Goal: Task Accomplishment & Management: Manage account settings

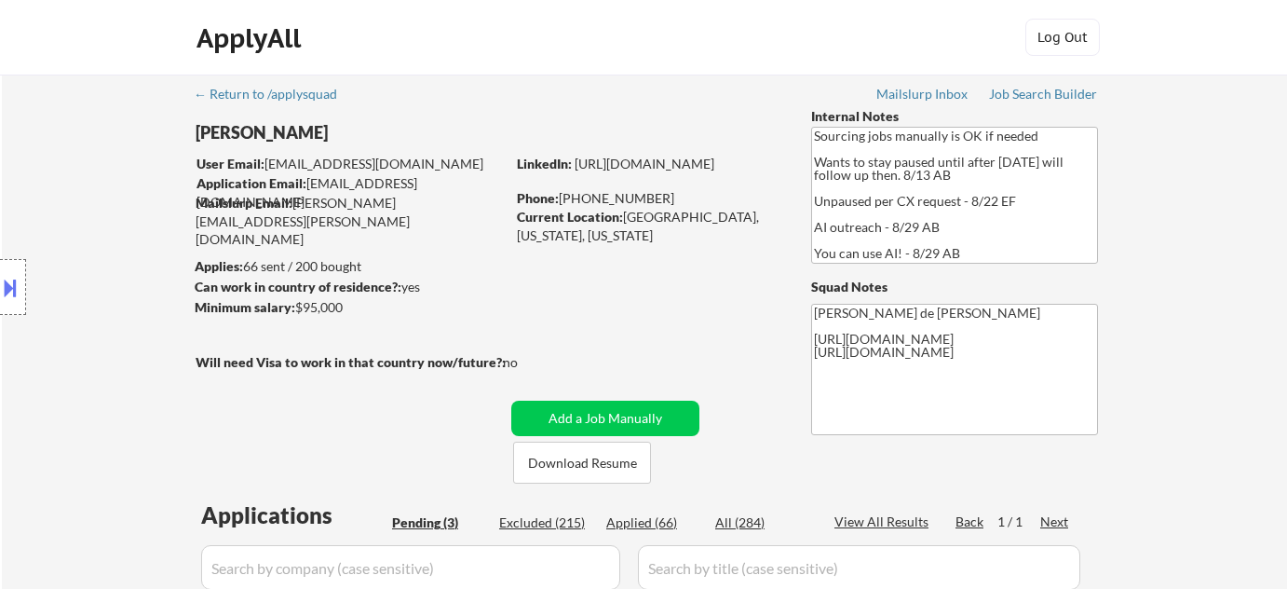
select select ""pending""
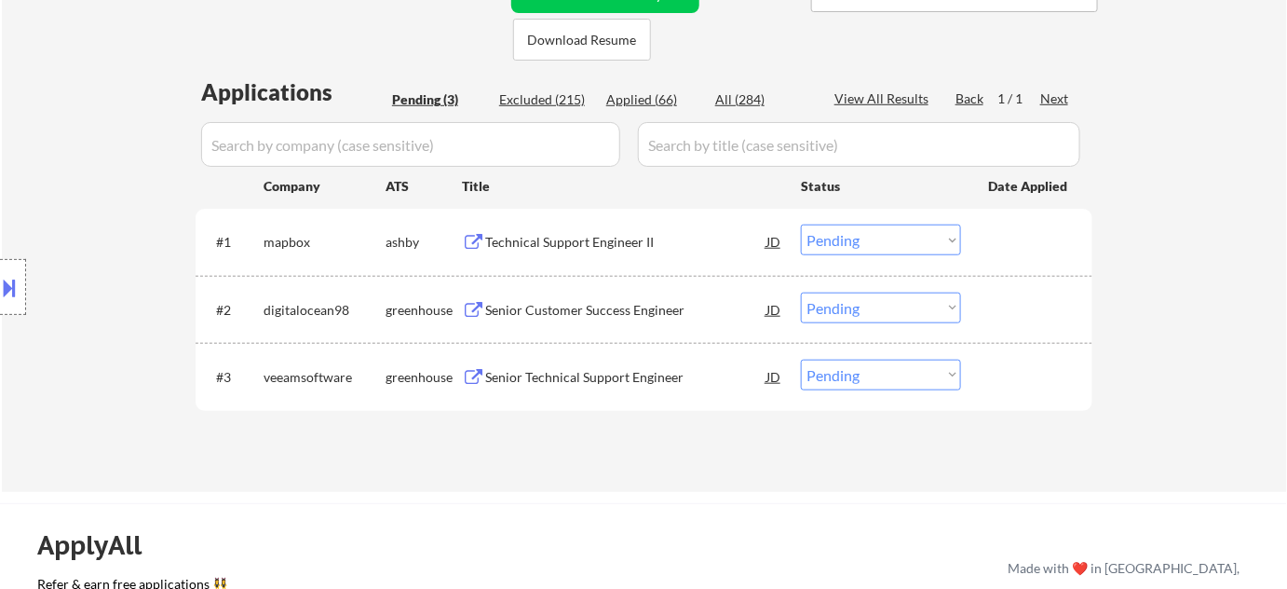
click at [588, 233] on div "Technical Support Engineer II" at bounding box center [625, 242] width 281 height 19
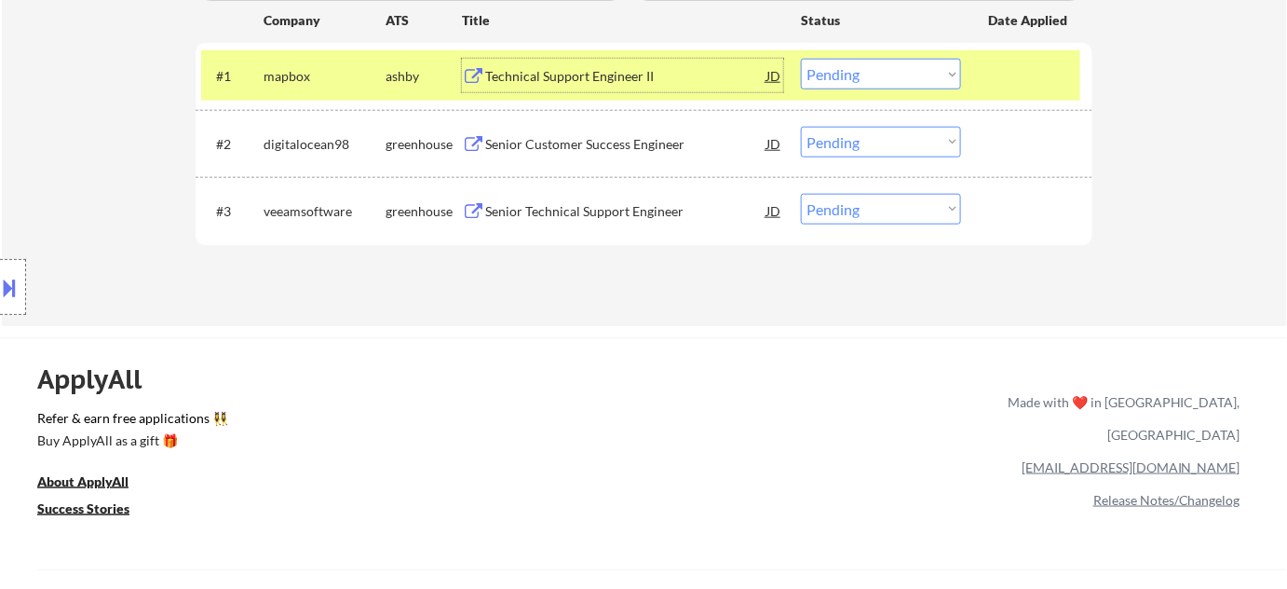
scroll to position [592, 0]
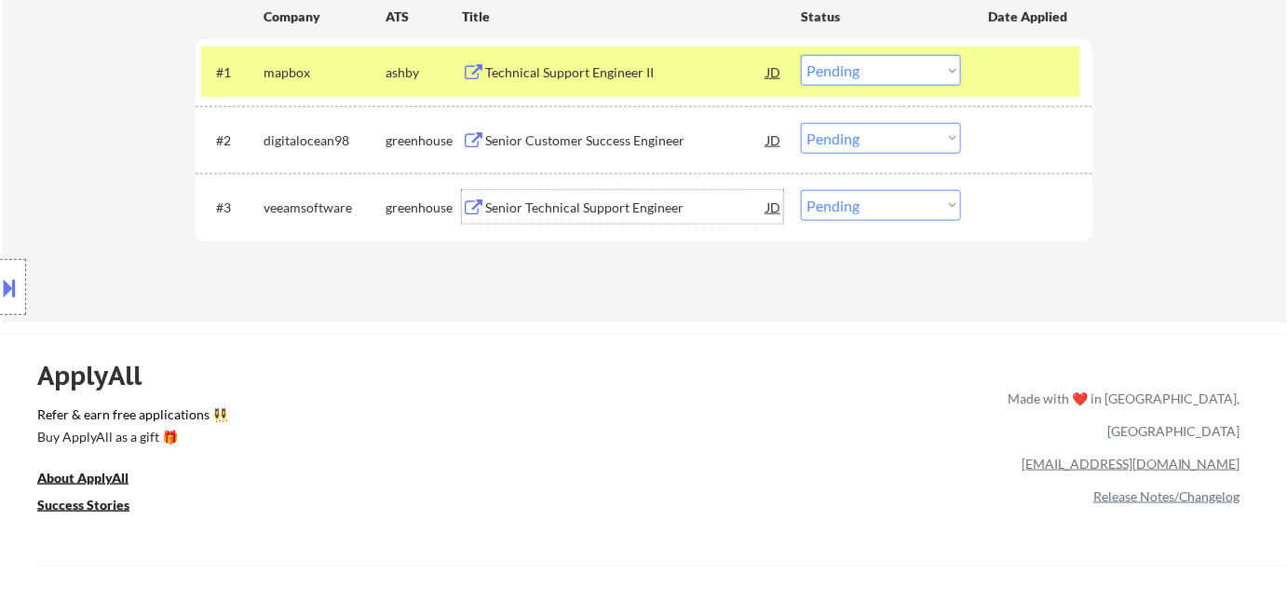
click at [542, 199] on div "Senior Technical Support Engineer" at bounding box center [625, 207] width 281 height 19
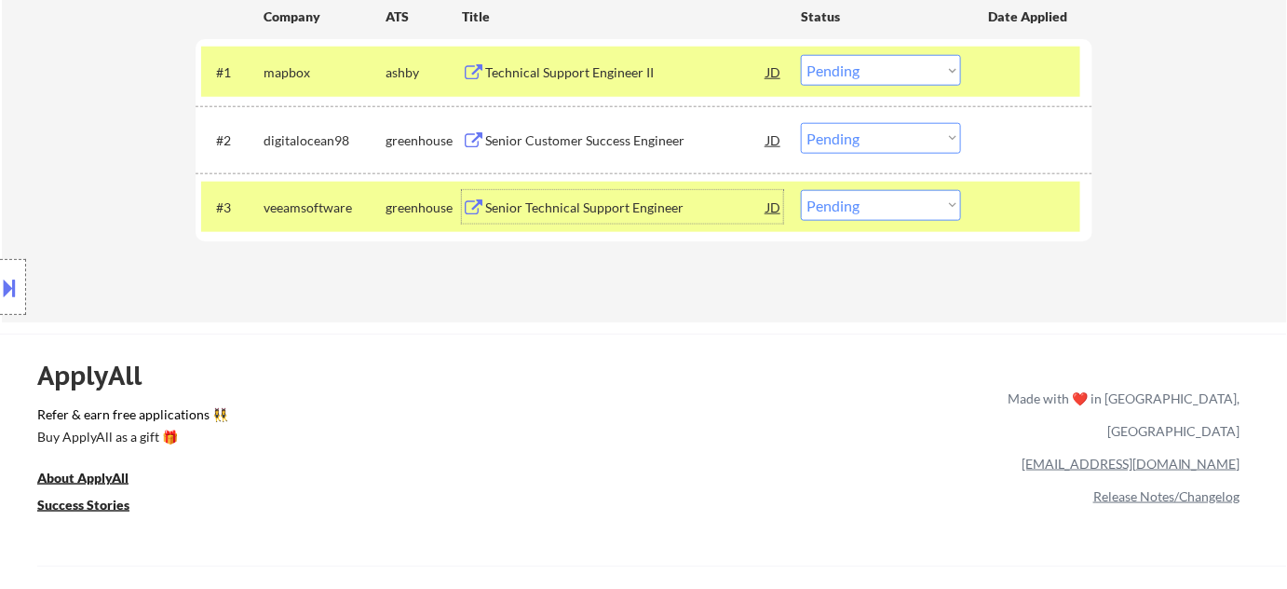
click at [863, 74] on select "Choose an option... Pending Applied Excluded (Questions) Excluded (Expired) Exc…" at bounding box center [881, 70] width 160 height 31
click at [801, 55] on select "Choose an option... Pending Applied Excluded (Questions) Excluded (Expired) Exc…" at bounding box center [881, 70] width 160 height 31
select select ""pending""
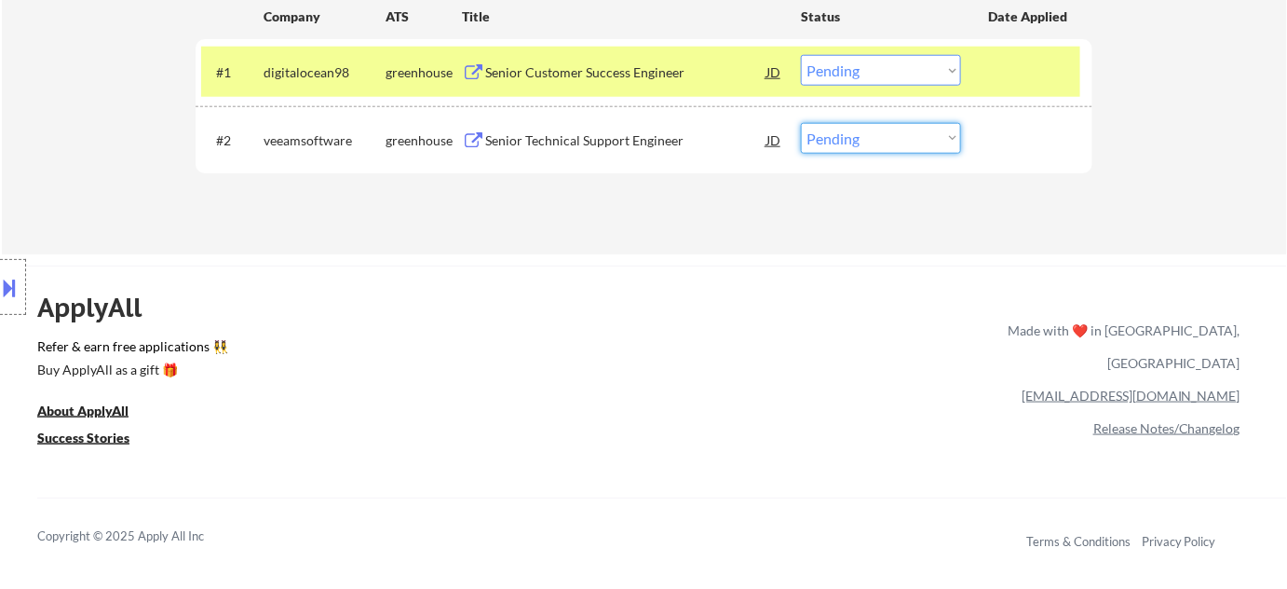
click at [806, 131] on select "Choose an option... Pending Applied Excluded (Questions) Excluded (Expired) Exc…" at bounding box center [881, 138] width 160 height 31
select select ""applied""
click at [801, 123] on select "Choose an option... Pending Applied Excluded (Questions) Excluded (Expired) Exc…" at bounding box center [881, 138] width 160 height 31
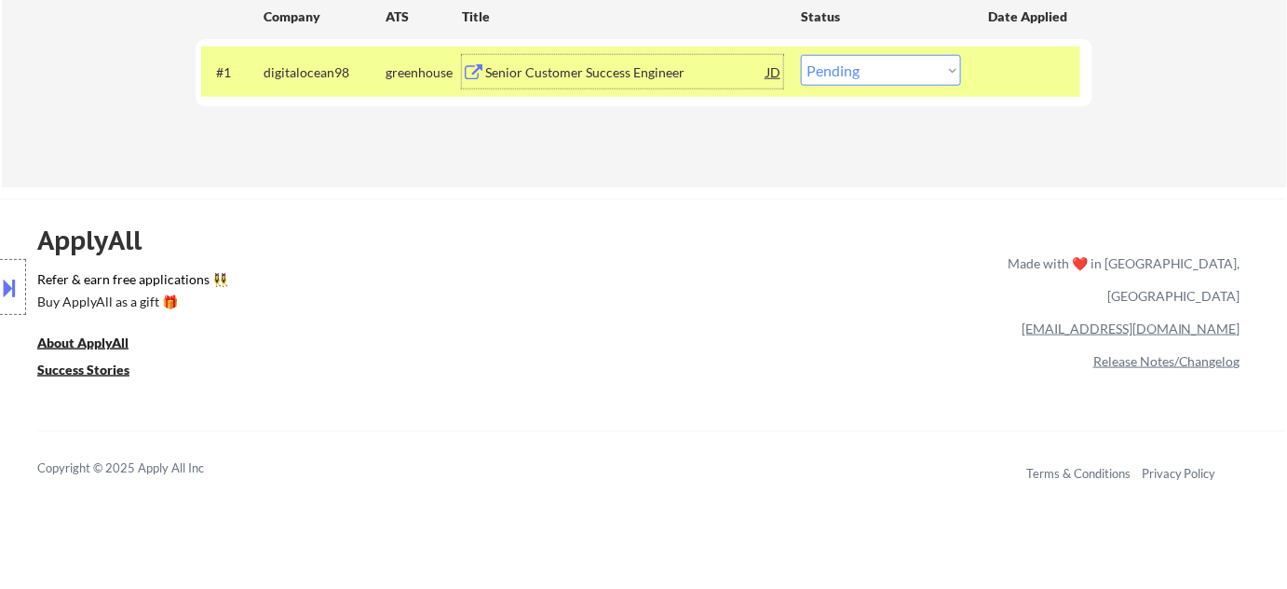
click at [570, 70] on div "Senior Customer Success Engineer" at bounding box center [625, 72] width 281 height 19
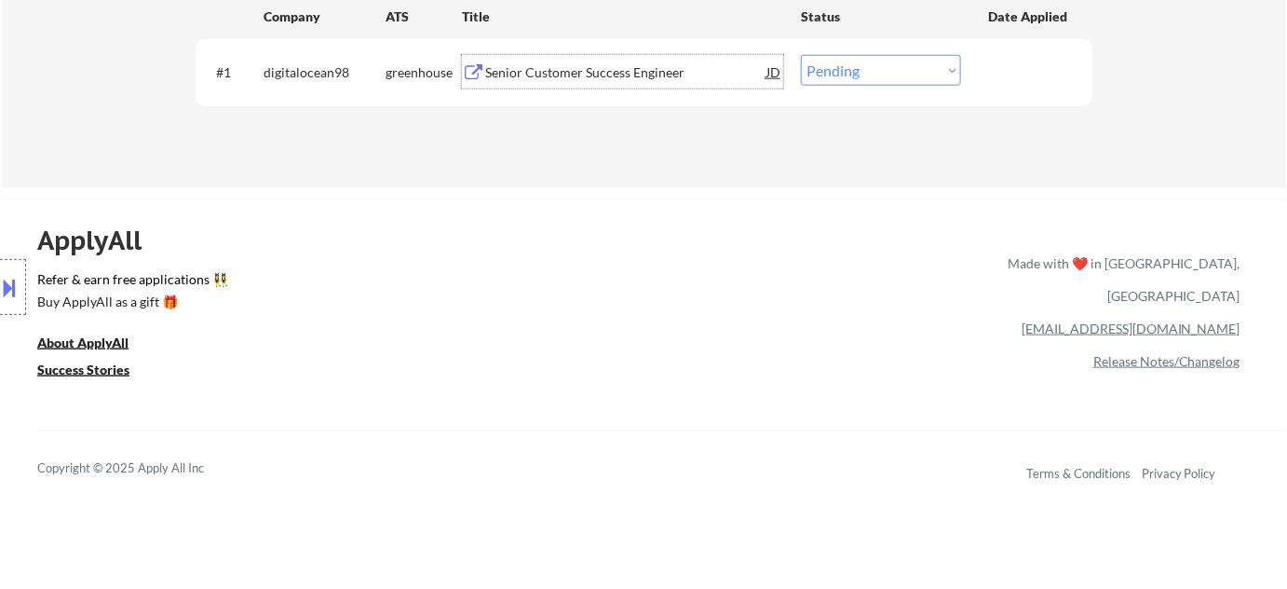
click at [843, 70] on select "Choose an option... Pending Applied Excluded (Questions) Excluded (Expired) Exc…" at bounding box center [881, 70] width 160 height 31
select select ""excluded__bad_match_""
click at [801, 55] on select "Choose an option... Pending Applied Excluded (Questions) Excluded (Expired) Exc…" at bounding box center [881, 70] width 160 height 31
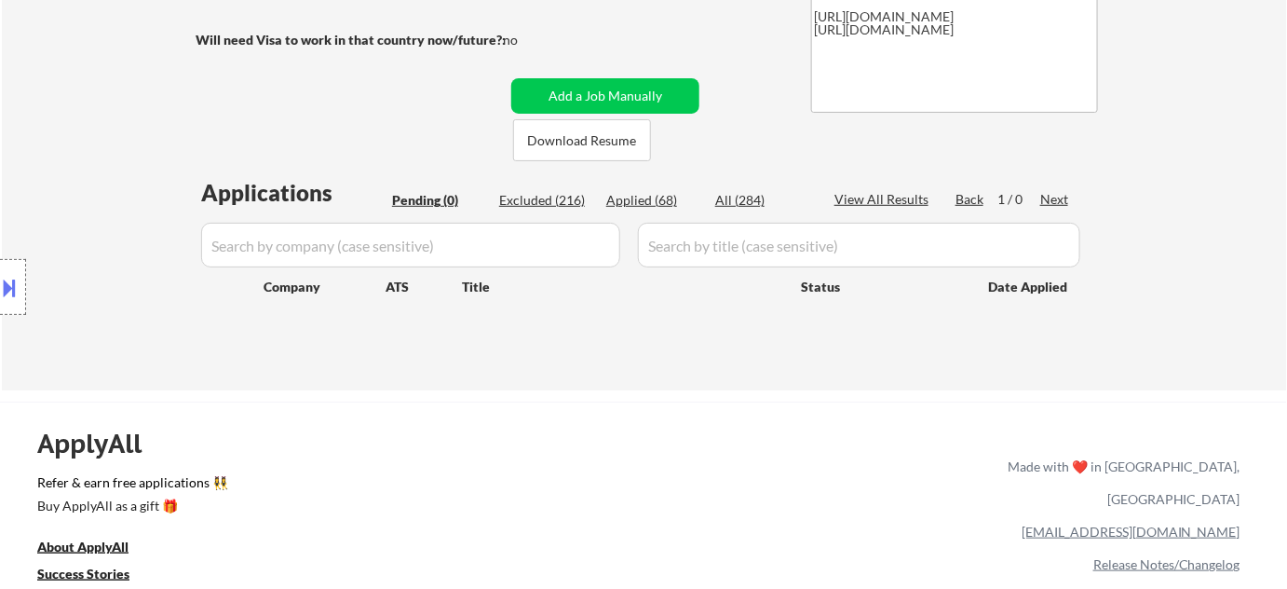
scroll to position [169, 0]
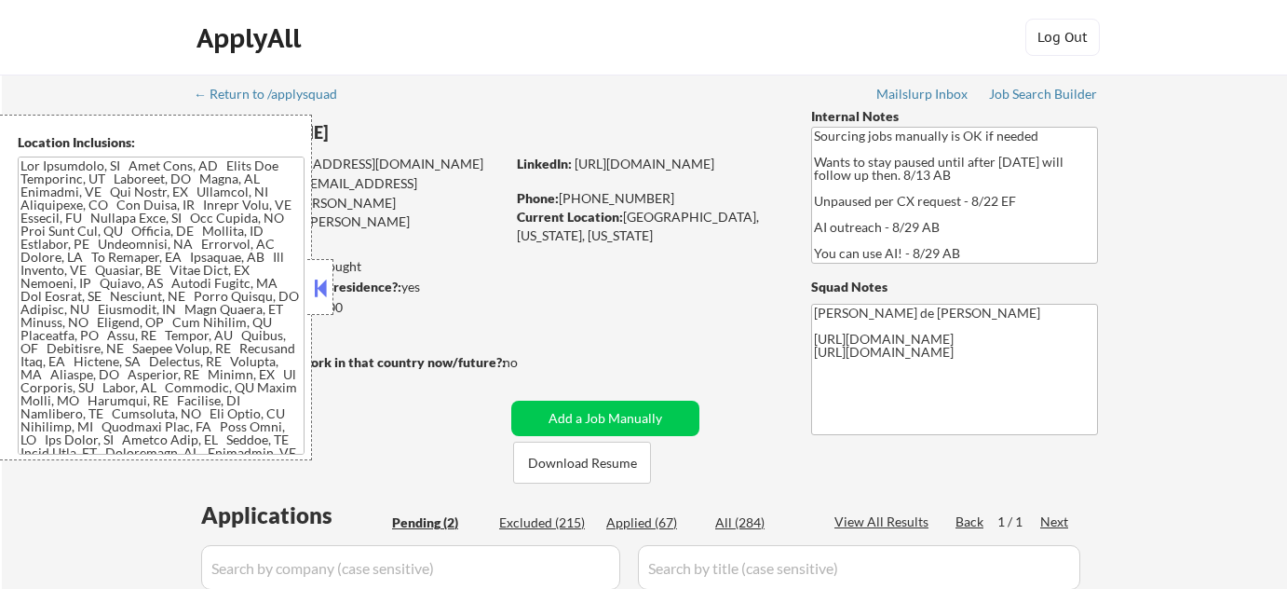
select select ""pending""
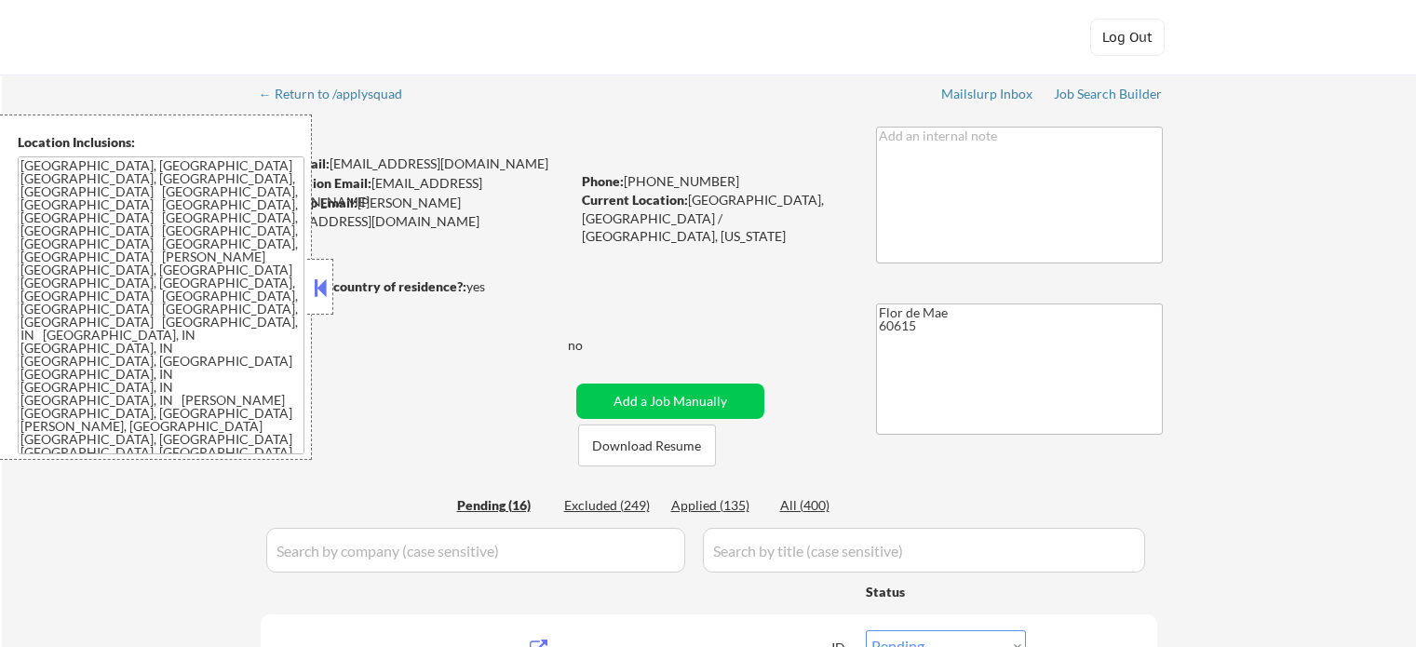
select select ""pending""
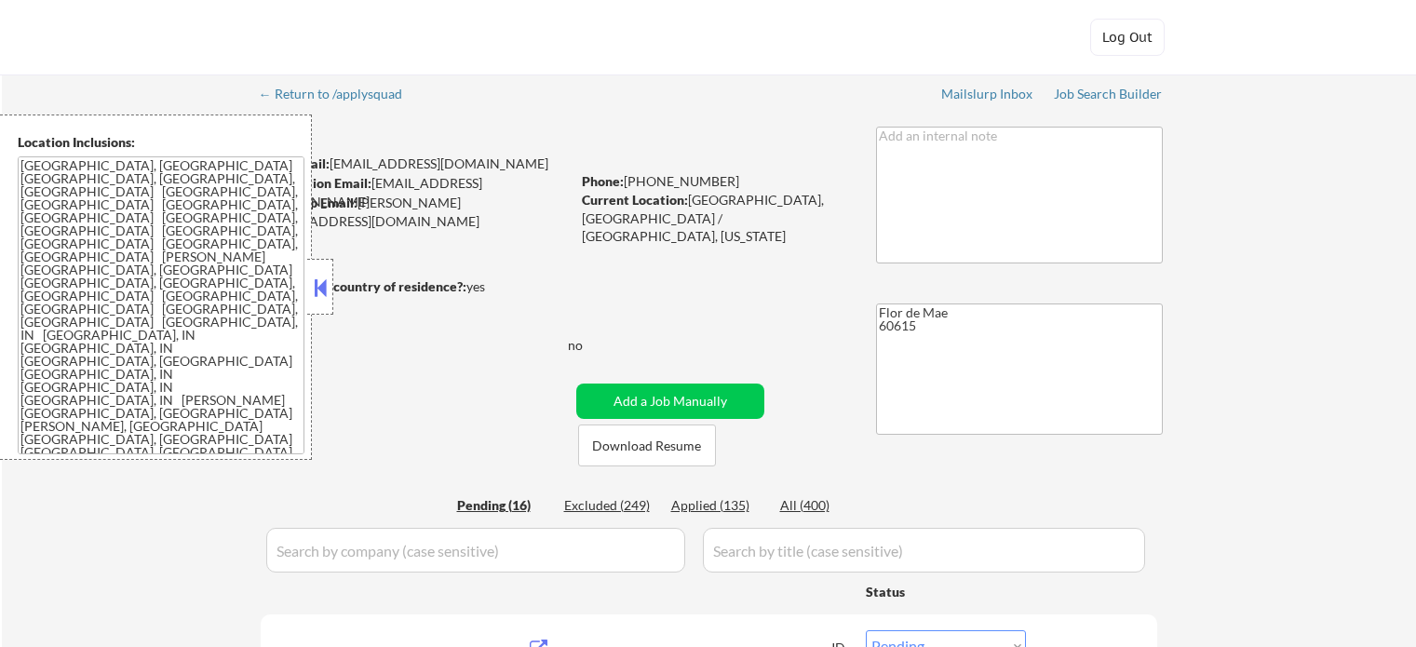
select select ""pending""
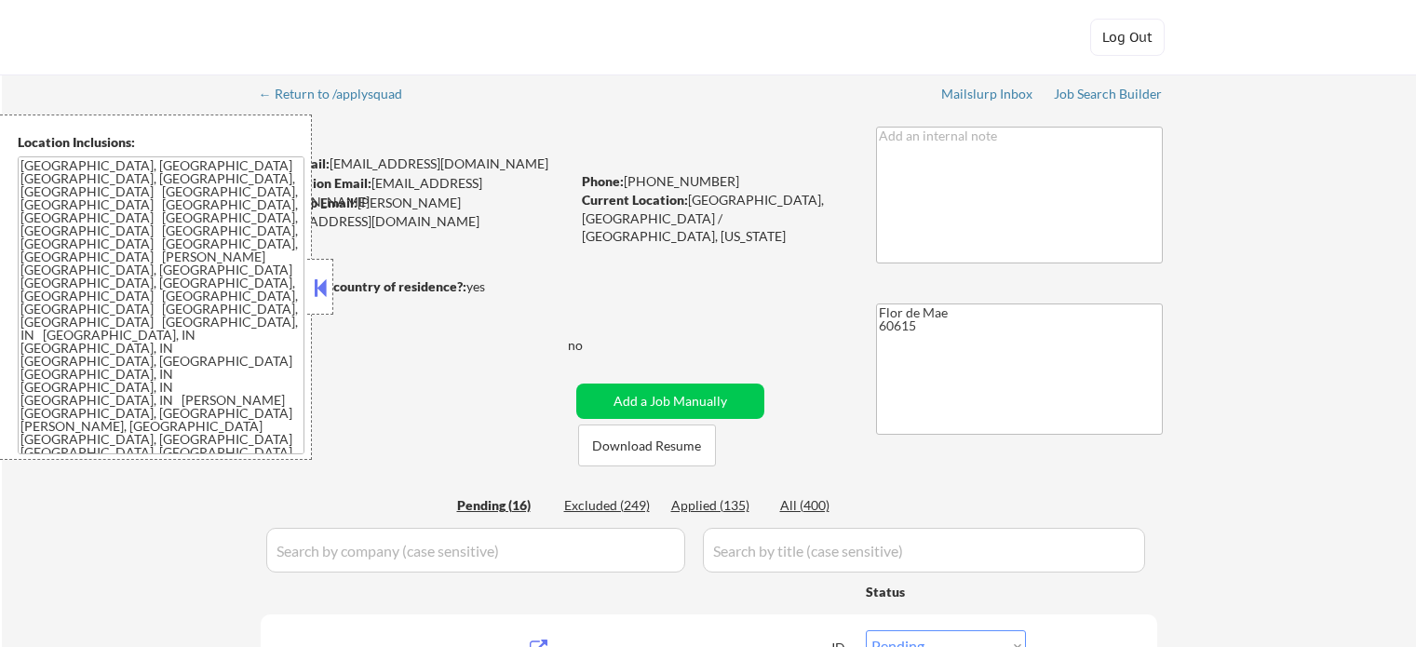
select select ""pending""
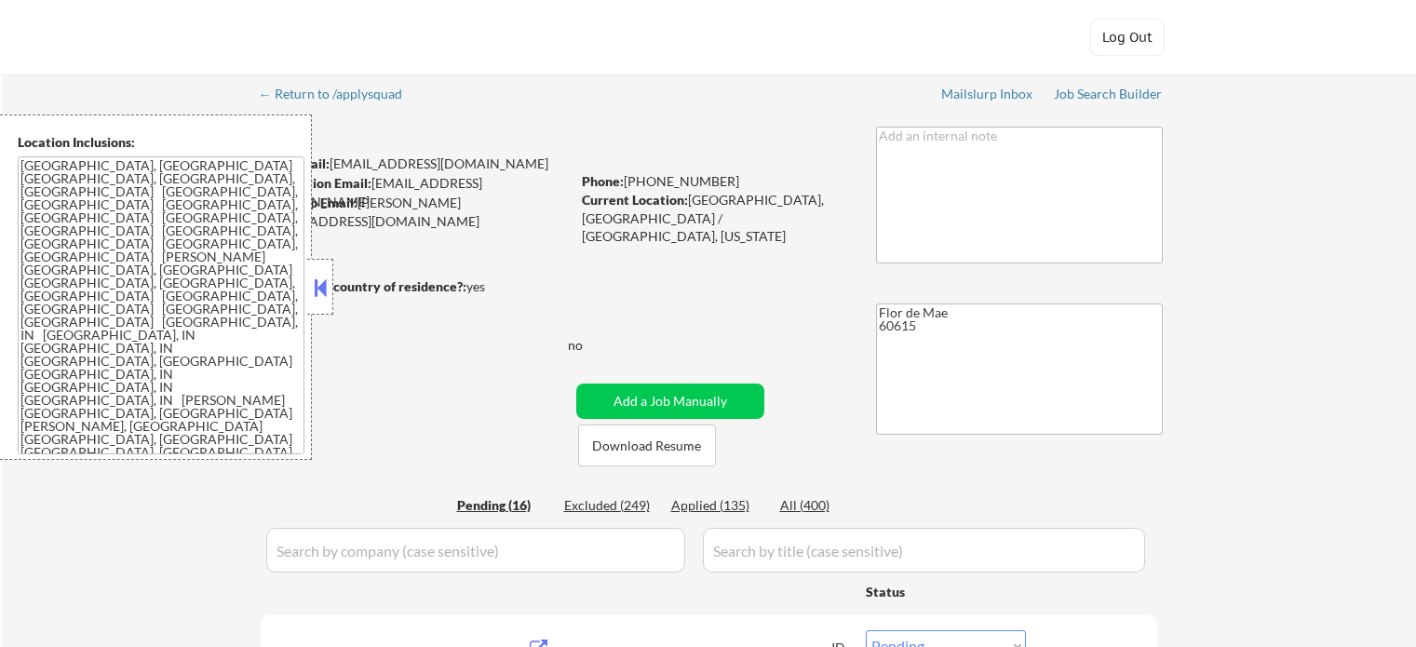
select select ""pending""
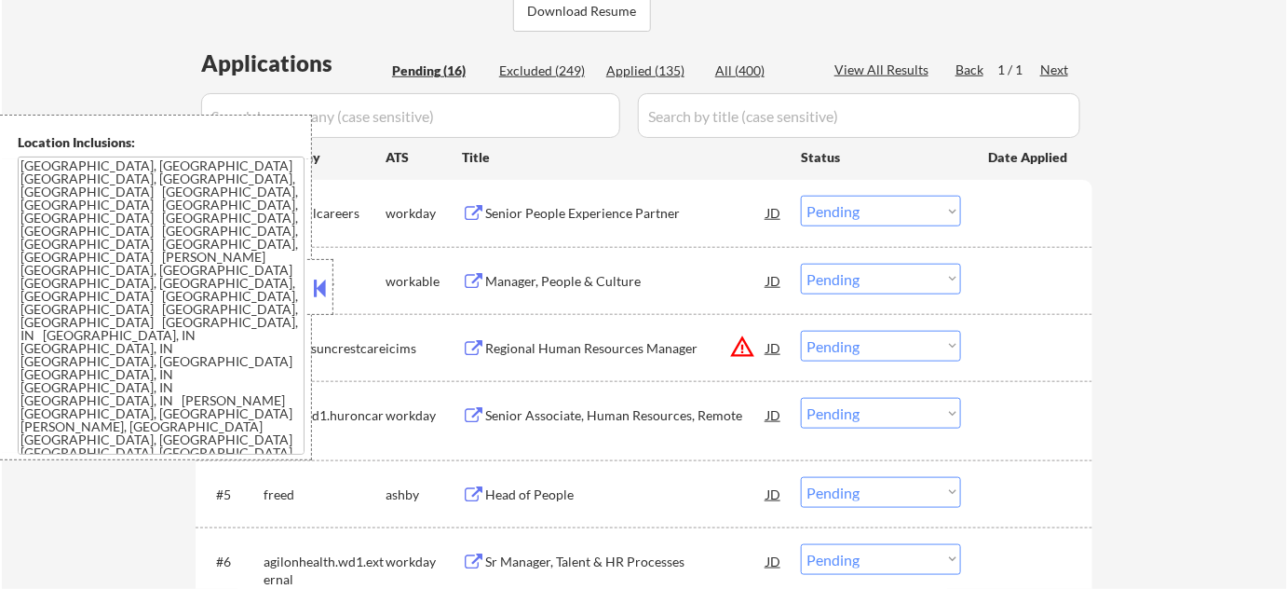
scroll to position [592, 0]
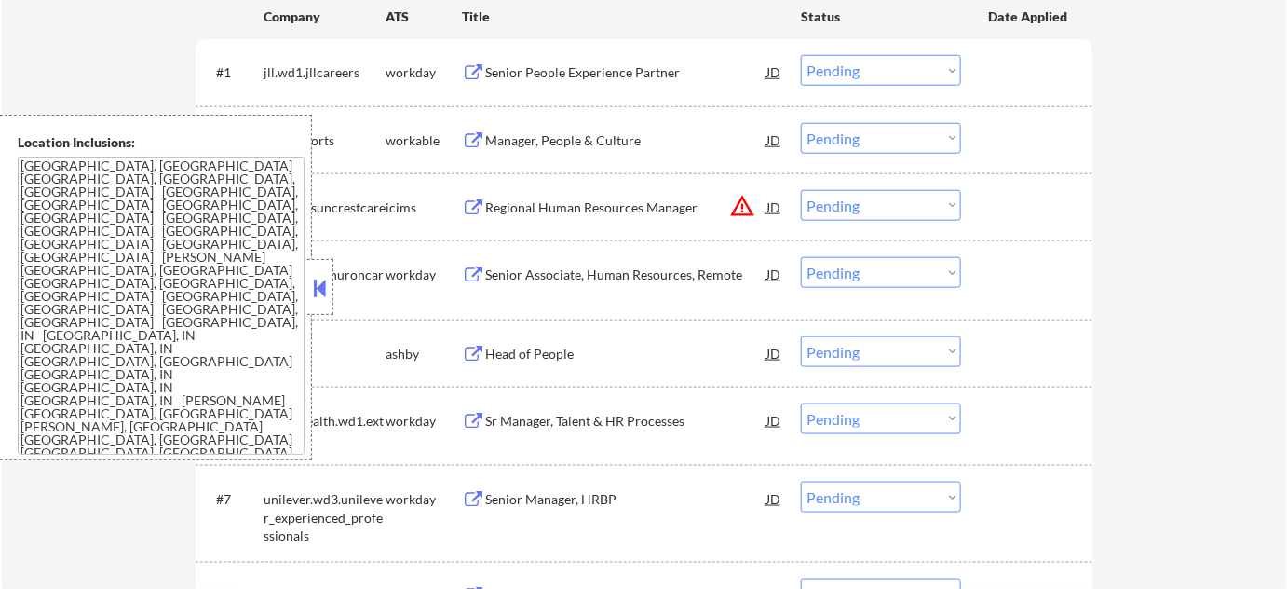
click at [318, 288] on button at bounding box center [320, 288] width 20 height 28
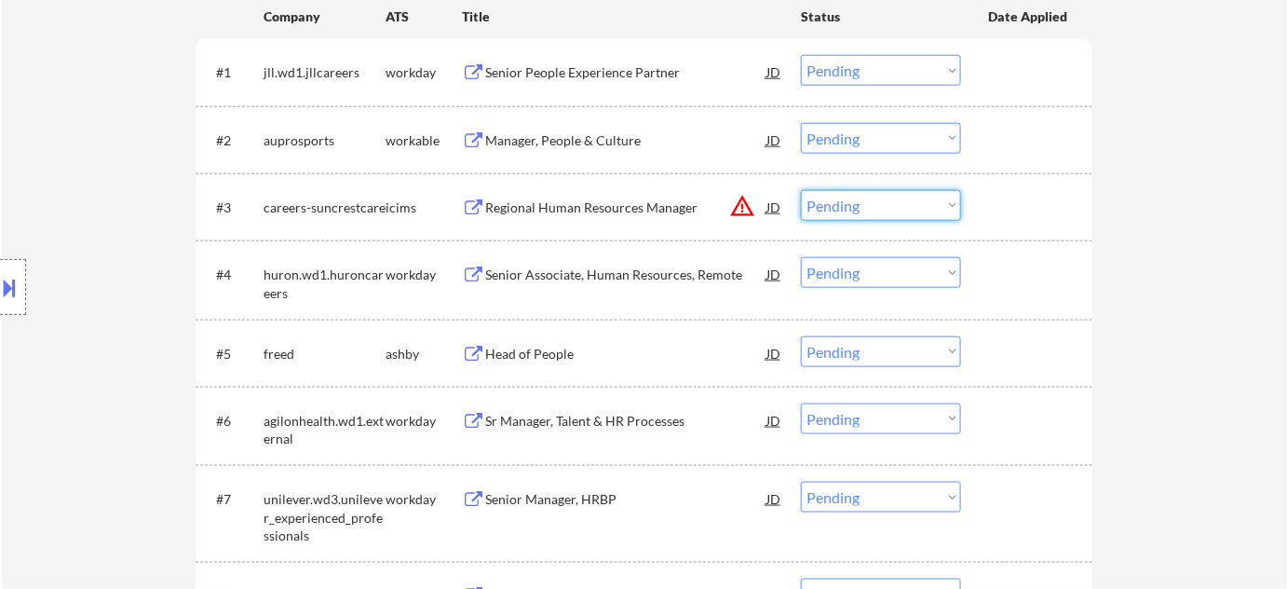
click at [868, 203] on select "Choose an option... Pending Applied Excluded (Questions) Excluded (Expired) Exc…" at bounding box center [881, 205] width 160 height 31
click at [801, 190] on select "Choose an option... Pending Applied Excluded (Questions) Excluded (Expired) Exc…" at bounding box center [881, 205] width 160 height 31
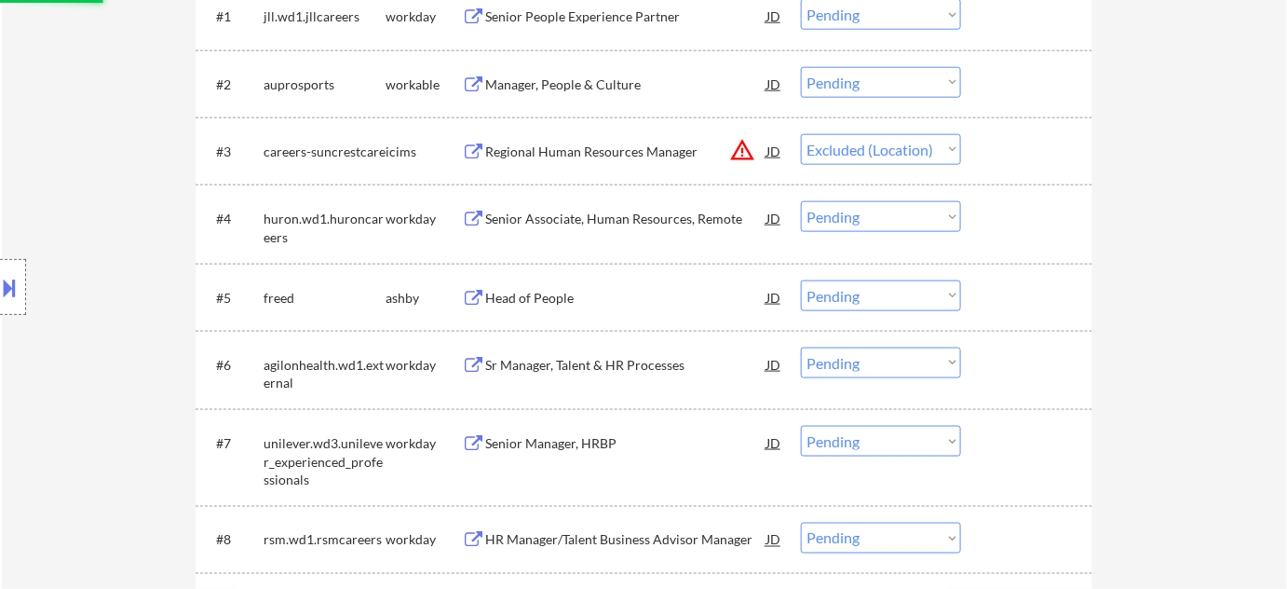
scroll to position [677, 0]
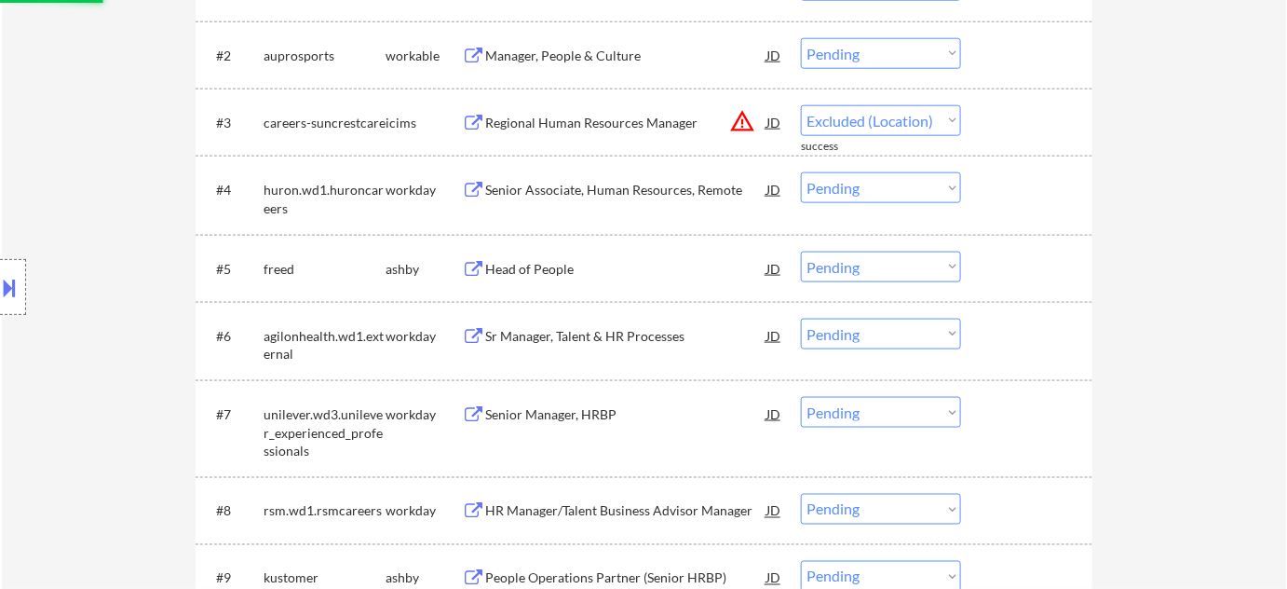
click at [553, 267] on div "Head of People" at bounding box center [625, 269] width 281 height 19
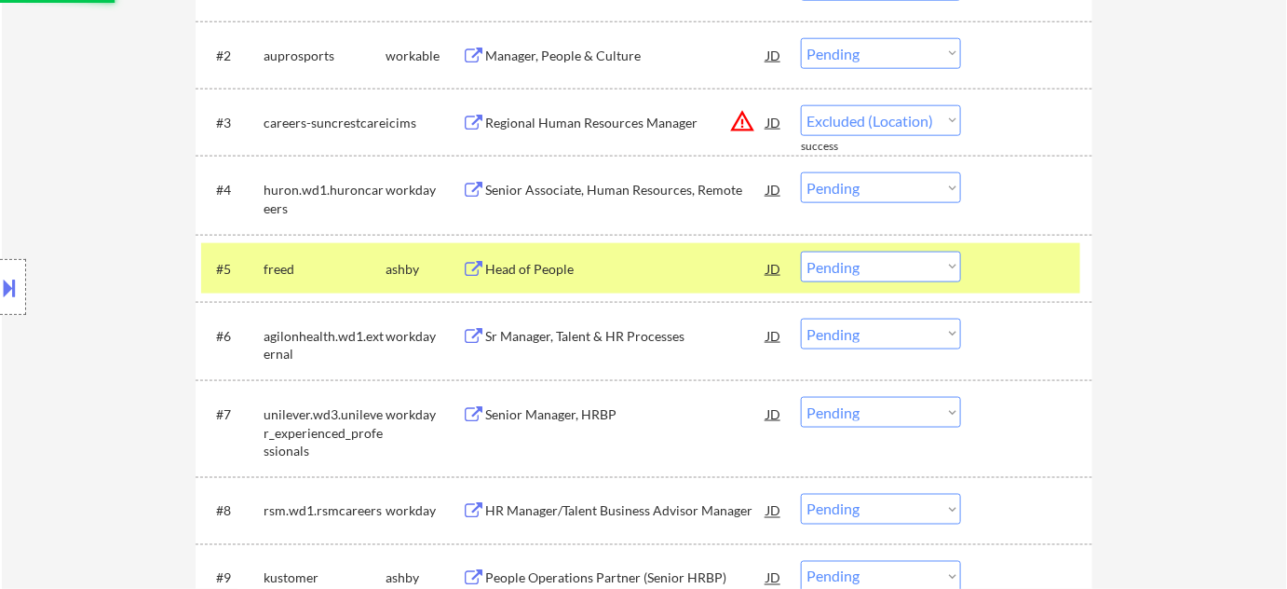
select select ""pending""
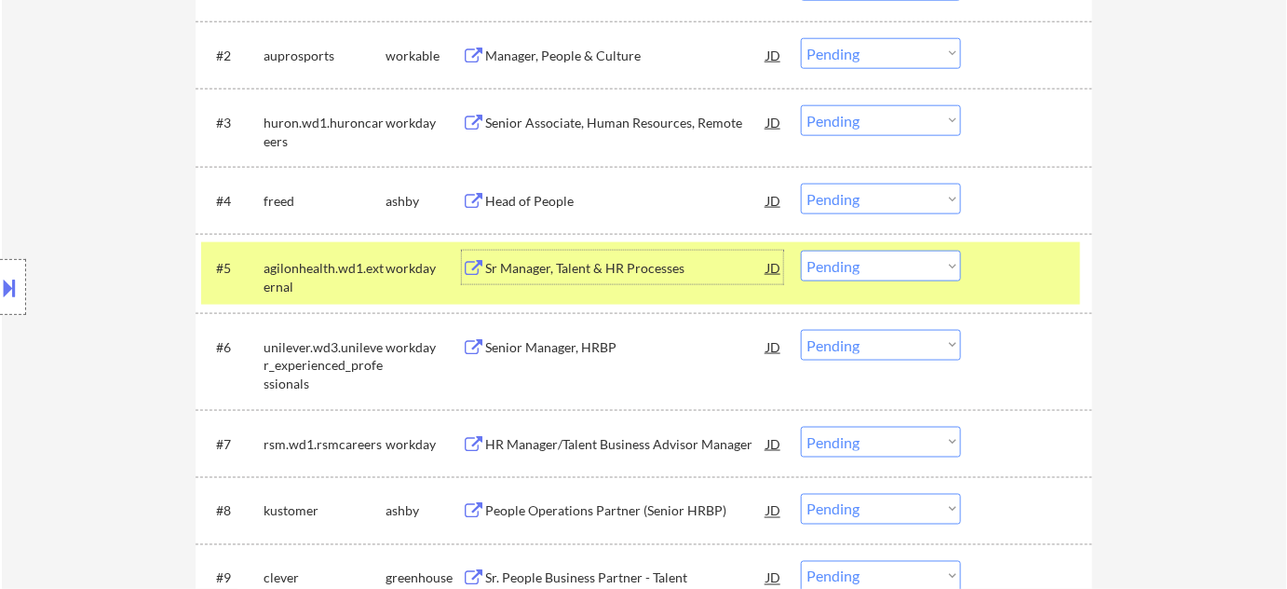
click at [913, 198] on select "Choose an option... Pending Applied Excluded (Questions) Excluded (Expired) Exc…" at bounding box center [881, 198] width 160 height 31
click at [801, 183] on select "Choose an option... Pending Applied Excluded (Questions) Excluded (Expired) Exc…" at bounding box center [881, 198] width 160 height 31
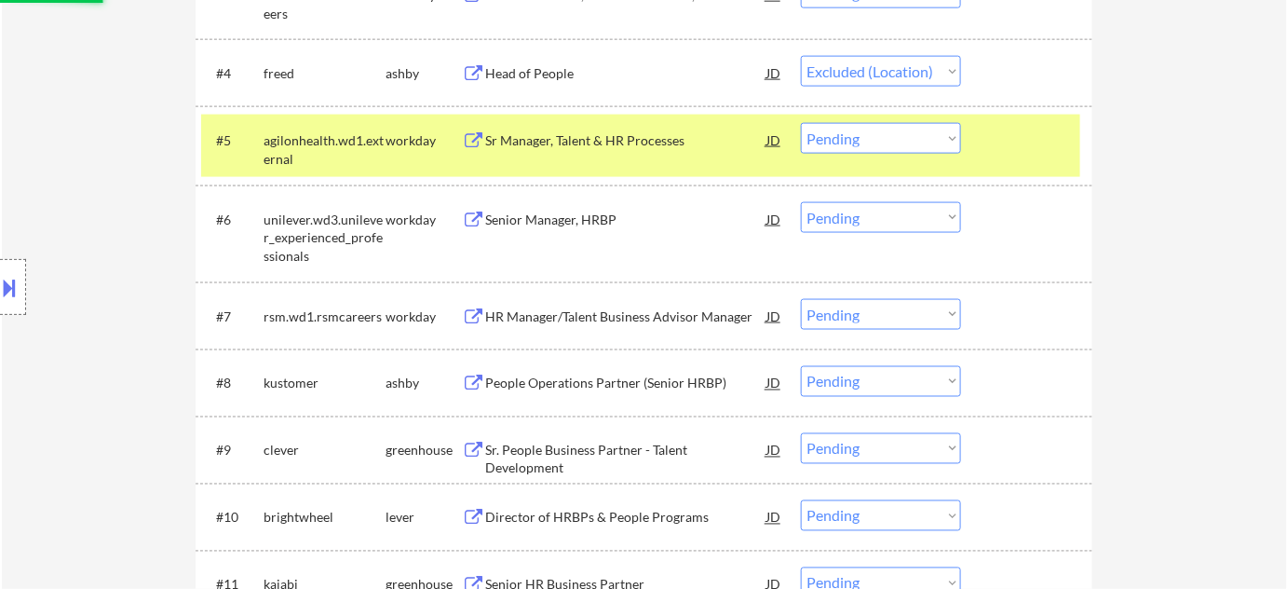
scroll to position [847, 0]
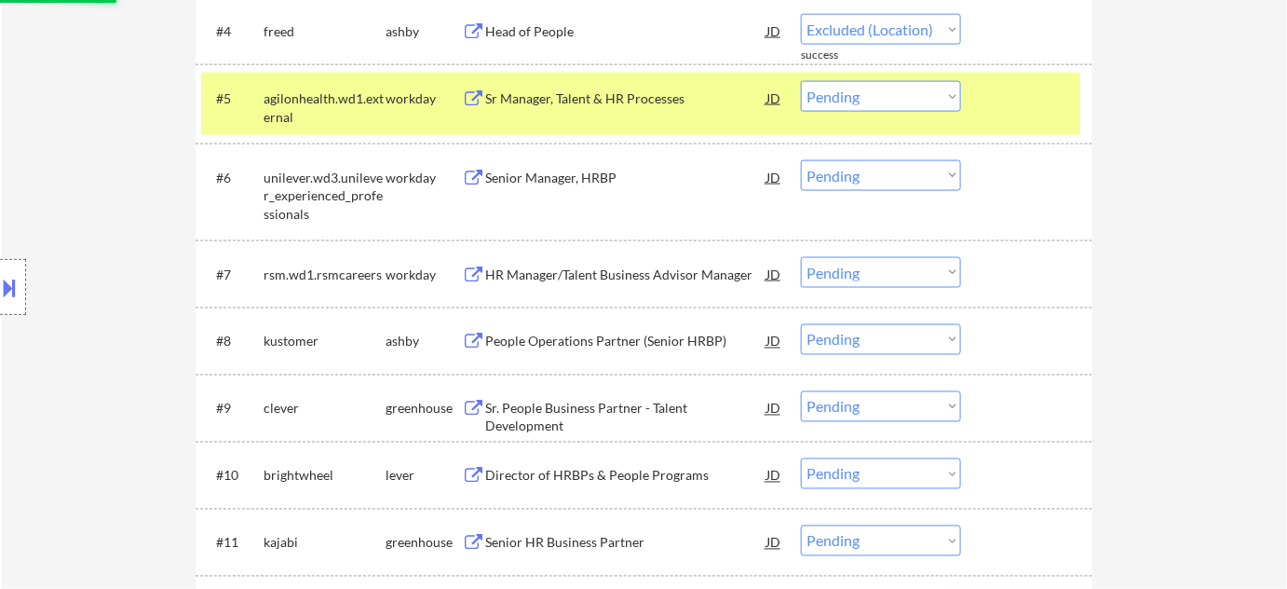
select select ""pending""
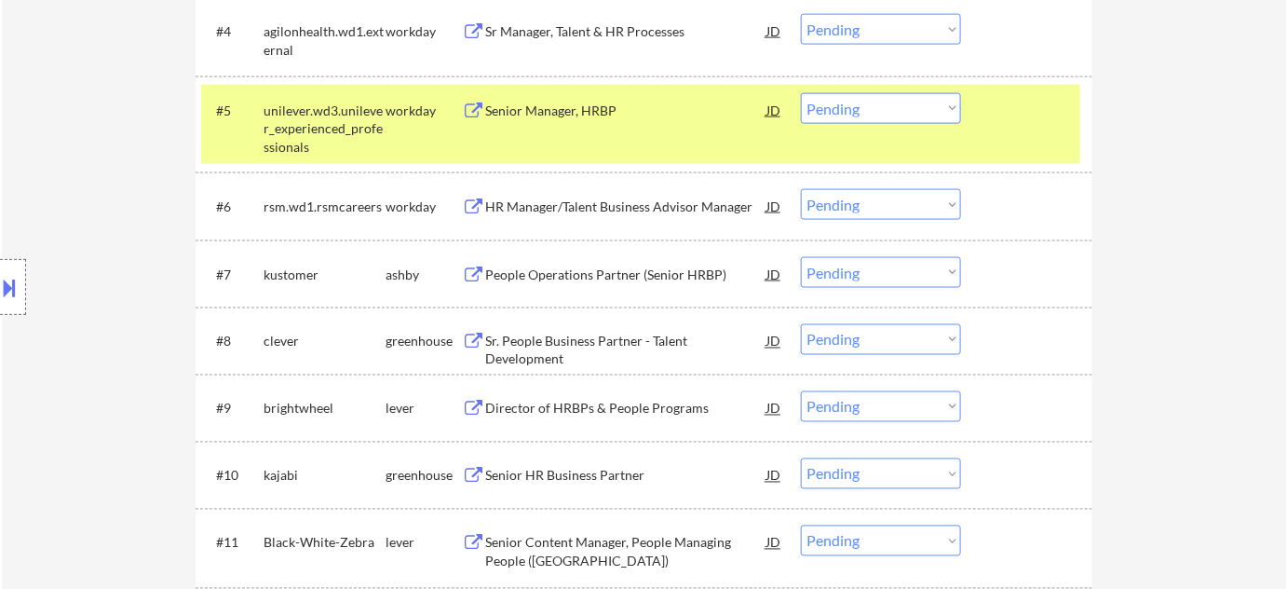
click at [612, 340] on div "Sr. People Business Partner - Talent Development" at bounding box center [625, 350] width 281 height 36
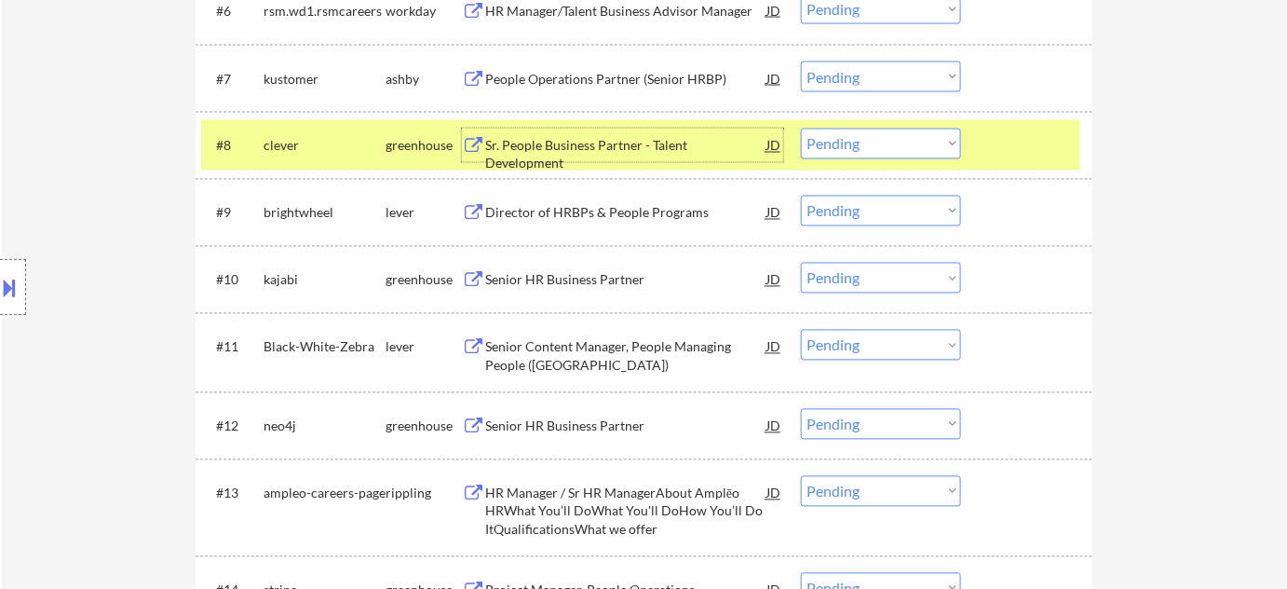
scroll to position [1015, 0]
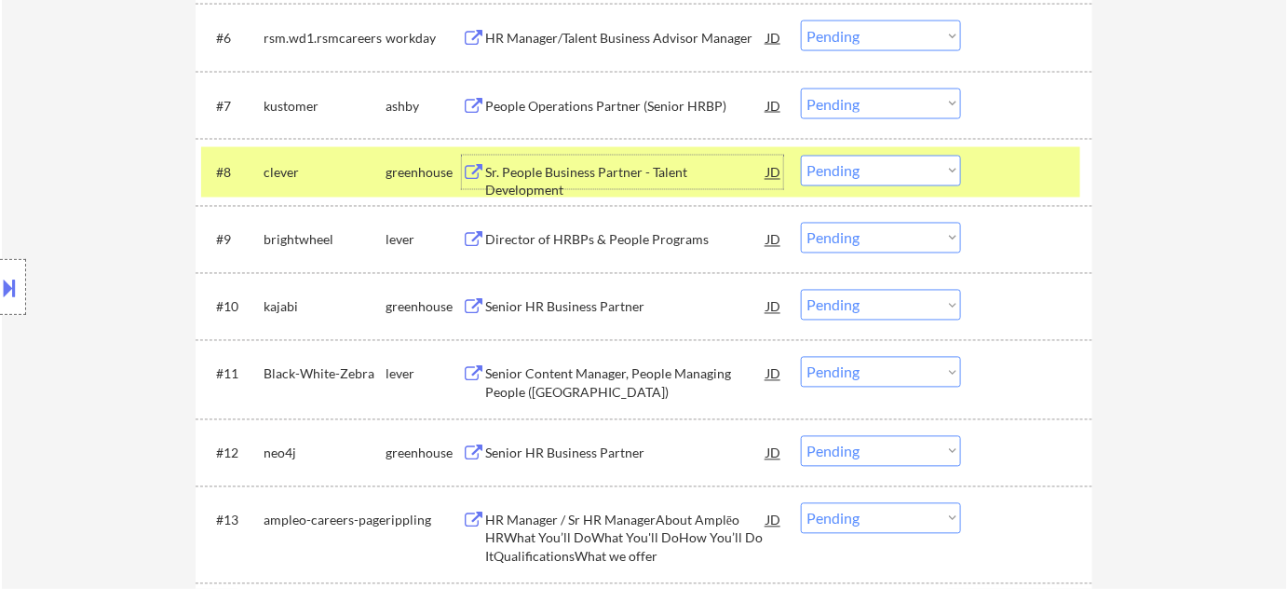
click at [871, 180] on select "Choose an option... Pending Applied Excluded (Questions) Excluded (Expired) Exc…" at bounding box center [881, 171] width 160 height 31
click at [801, 156] on select "Choose an option... Pending Applied Excluded (Questions) Excluded (Expired) Exc…" at bounding box center [881, 171] width 160 height 31
click at [556, 305] on div "Senior HR Business Partner" at bounding box center [625, 307] width 281 height 19
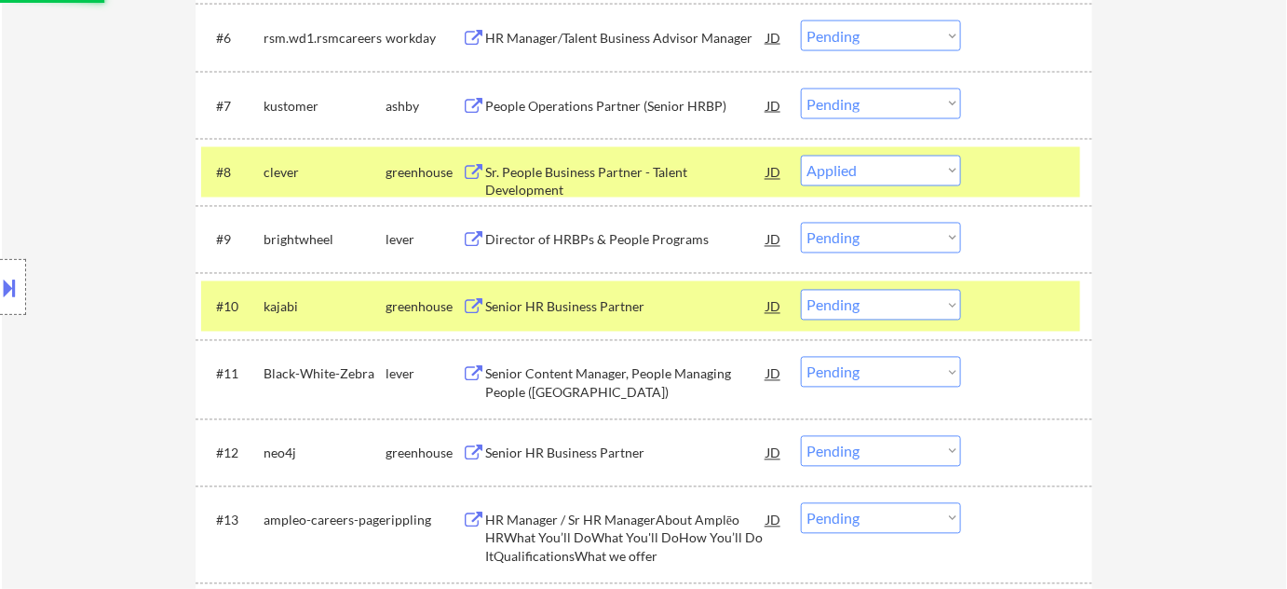
select select ""pending""
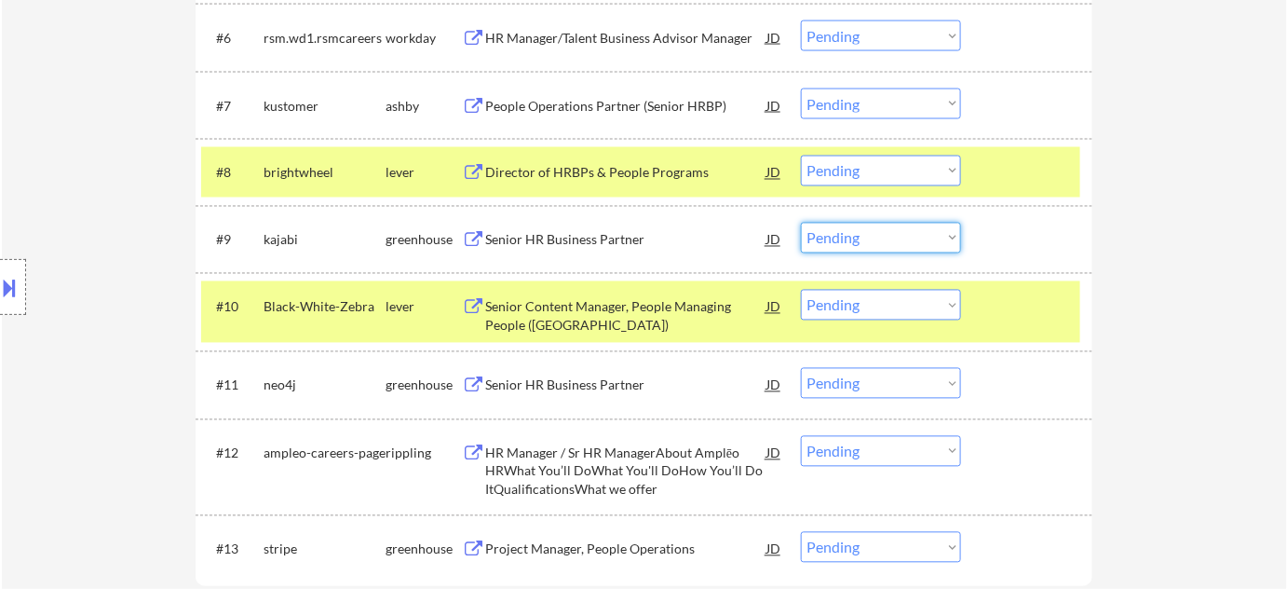
drag, startPoint x: 826, startPoint y: 226, endPoint x: 831, endPoint y: 237, distance: 12.1
click at [826, 225] on select "Choose an option... Pending Applied Excluded (Questions) Excluded (Expired) Exc…" at bounding box center [881, 238] width 160 height 31
click at [801, 223] on select "Choose an option... Pending Applied Excluded (Questions) Excluded (Expired) Exc…" at bounding box center [881, 238] width 160 height 31
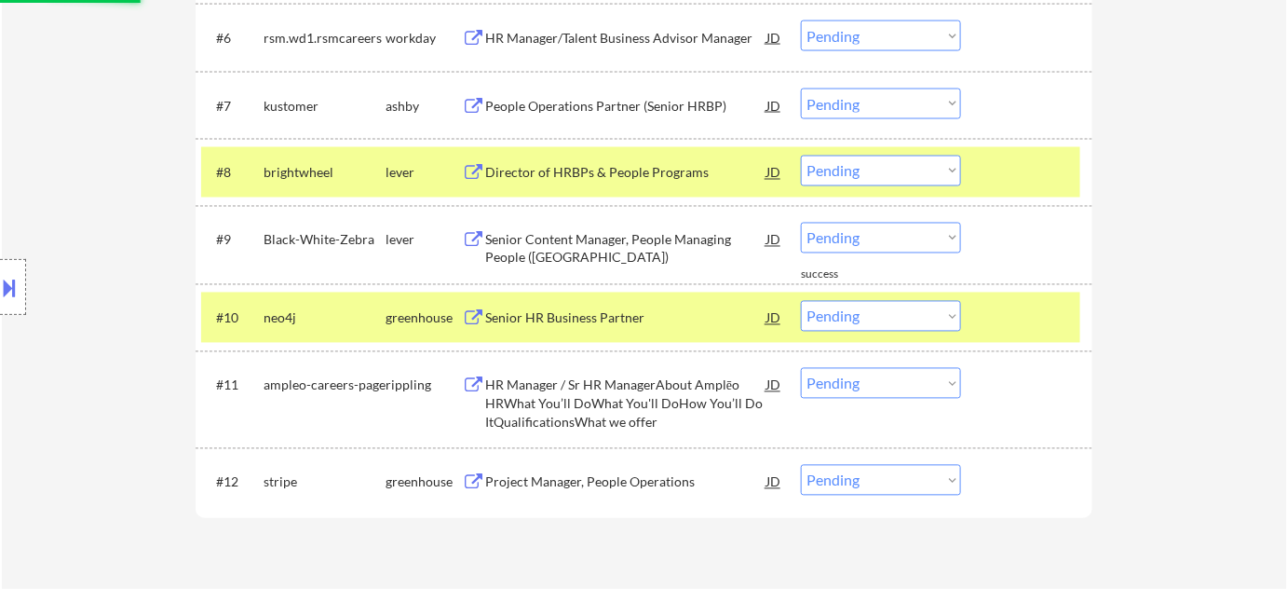
click at [549, 257] on div "Senior Content Manager, People Managing People ([GEOGRAPHIC_DATA])" at bounding box center [625, 249] width 281 height 36
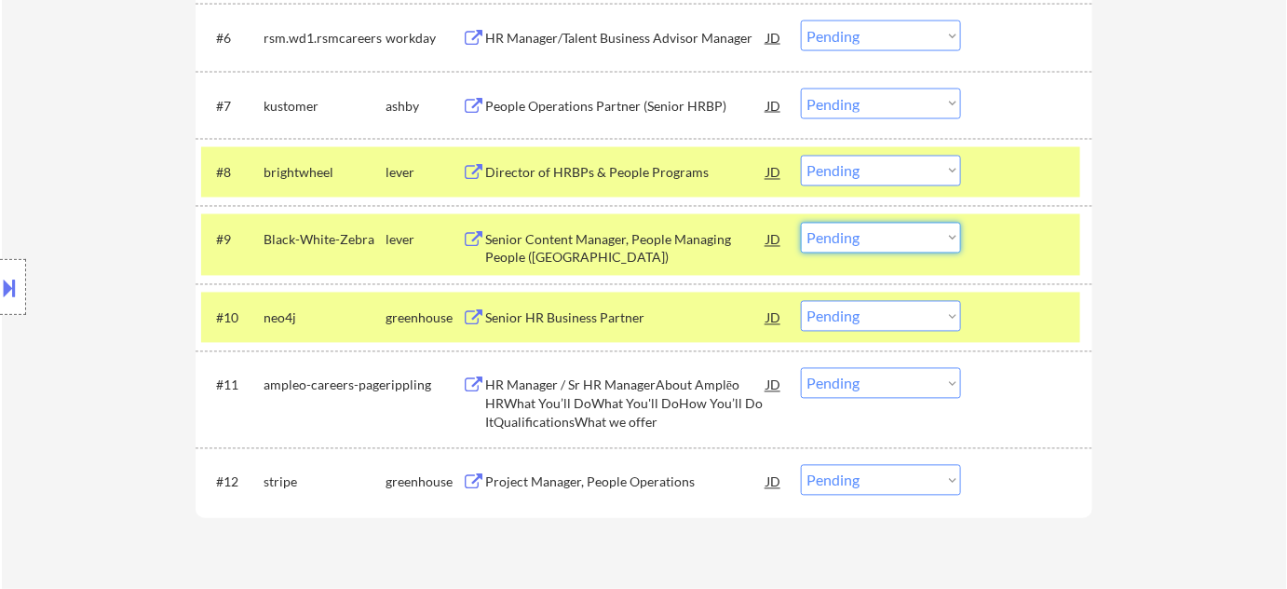
drag, startPoint x: 867, startPoint y: 240, endPoint x: 871, endPoint y: 250, distance: 10.0
click at [867, 239] on select "Choose an option... Pending Applied Excluded (Questions) Excluded (Expired) Exc…" at bounding box center [881, 238] width 160 height 31
click at [801, 223] on select "Choose an option... Pending Applied Excluded (Questions) Excluded (Expired) Exc…" at bounding box center [881, 238] width 160 height 31
select select ""pending""
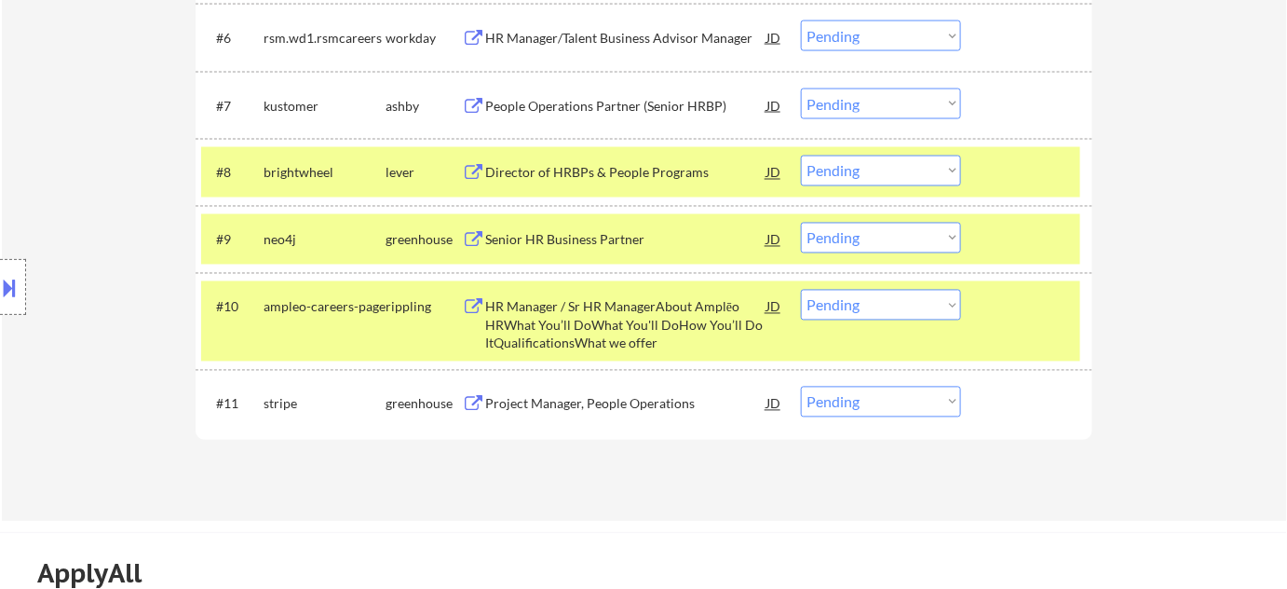
click at [589, 244] on div "Senior HR Business Partner" at bounding box center [625, 240] width 281 height 19
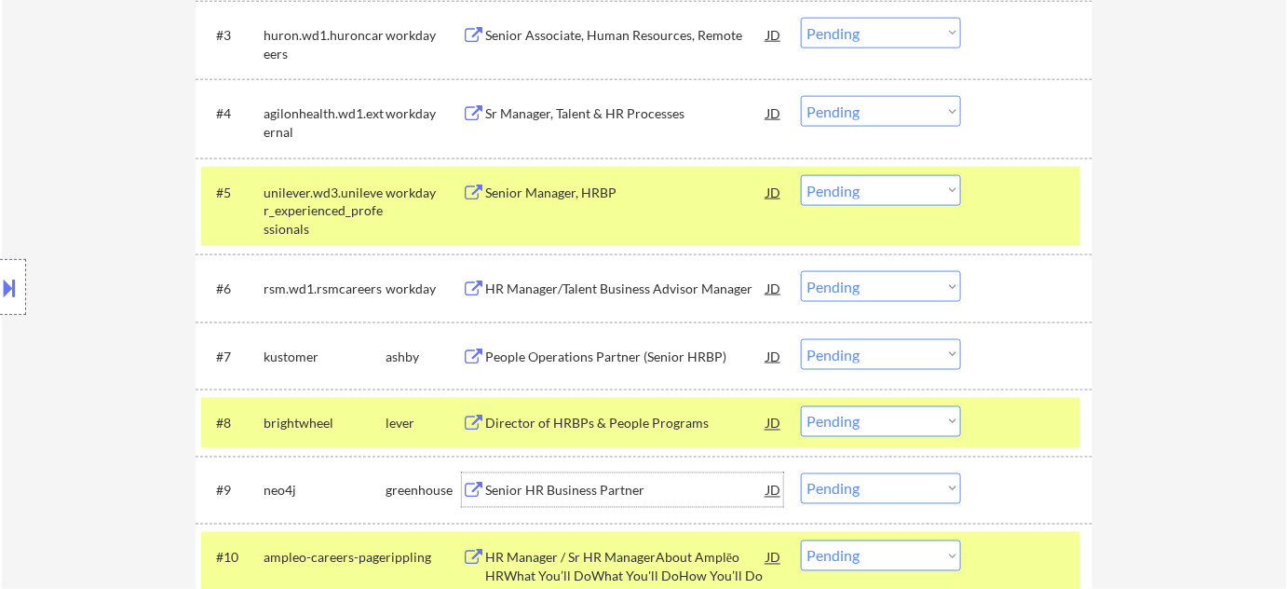
scroll to position [762, 0]
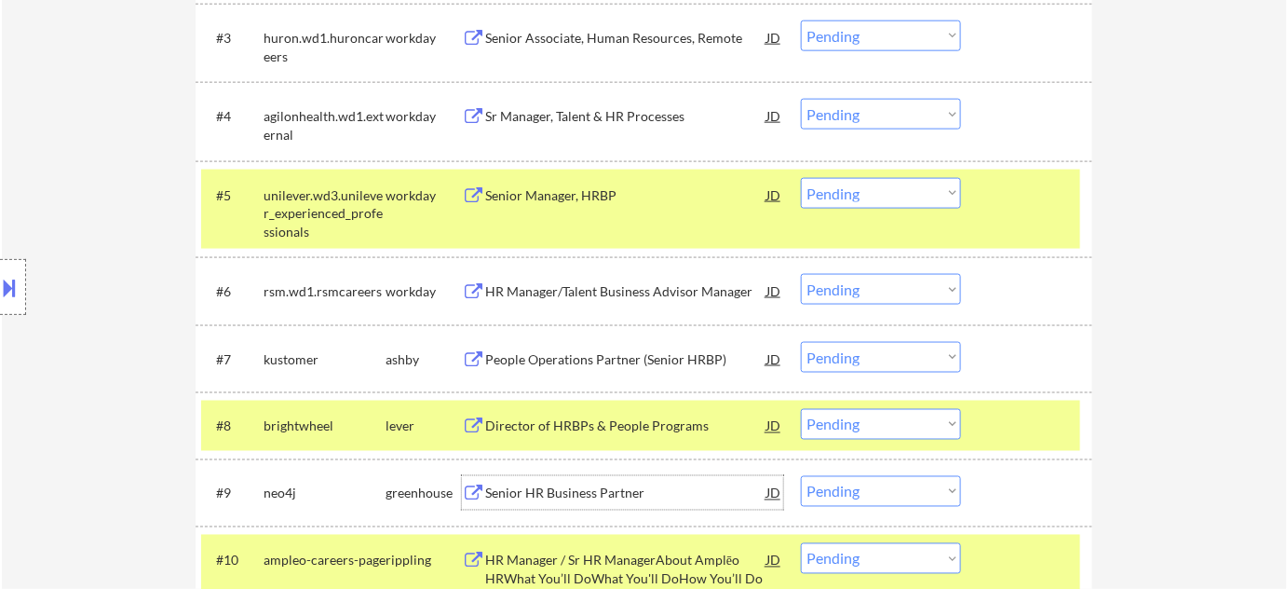
click at [635, 363] on div "People Operations Partner (Senior HRBP)" at bounding box center [625, 359] width 281 height 19
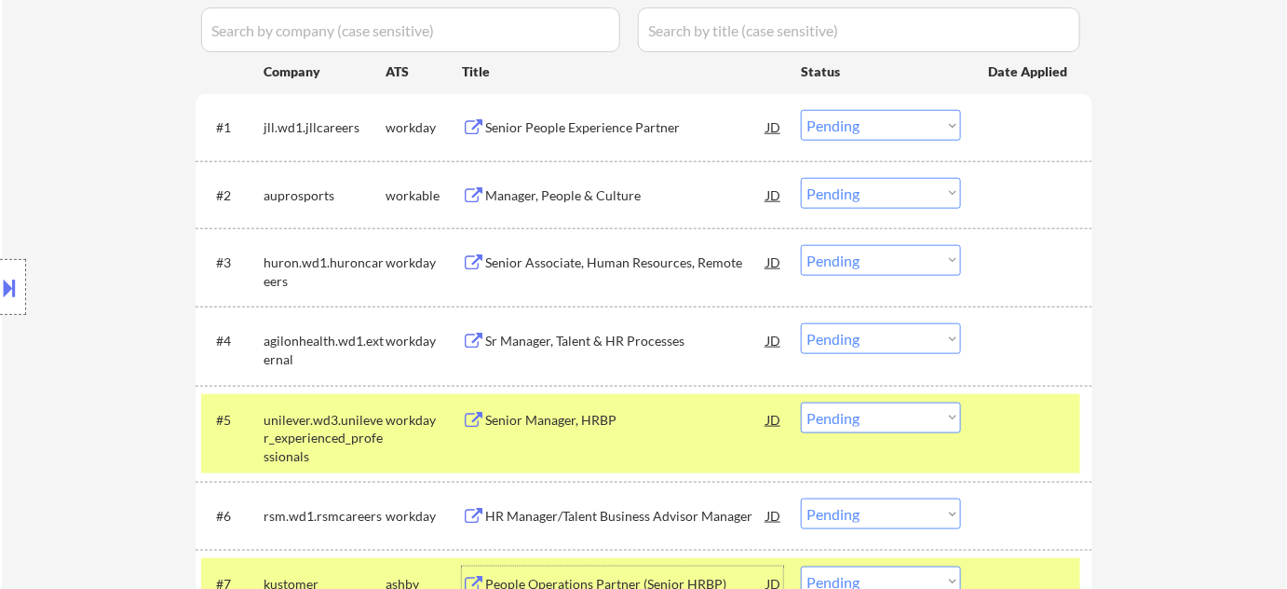
scroll to position [508, 0]
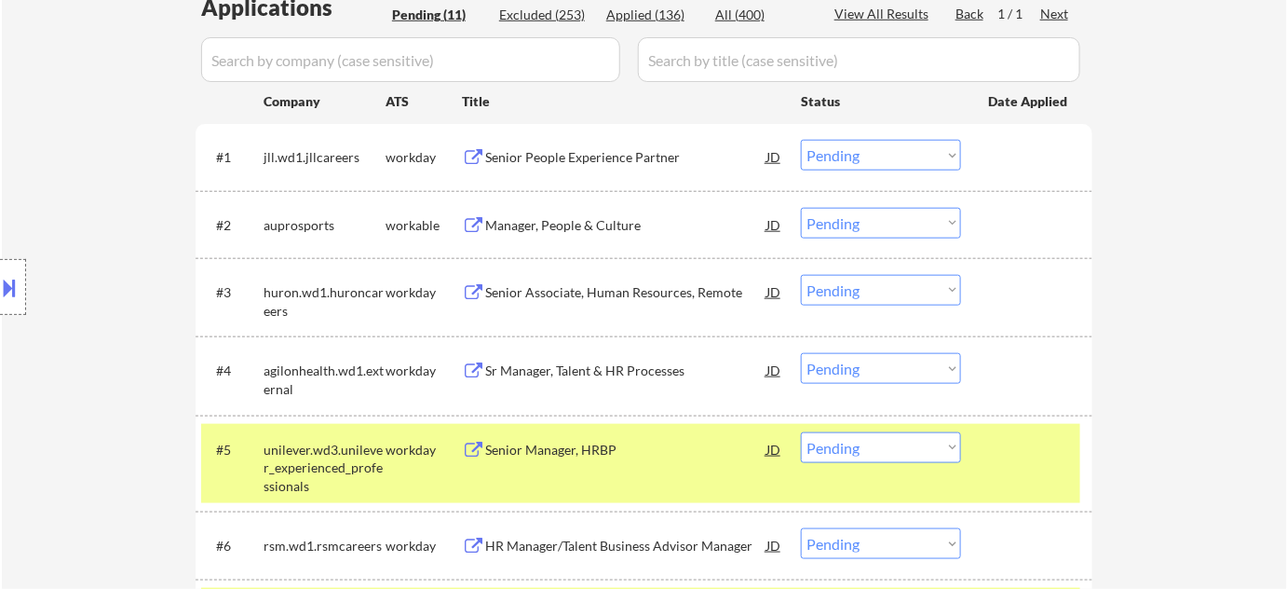
click at [603, 224] on div "Manager, People & Culture" at bounding box center [625, 225] width 281 height 19
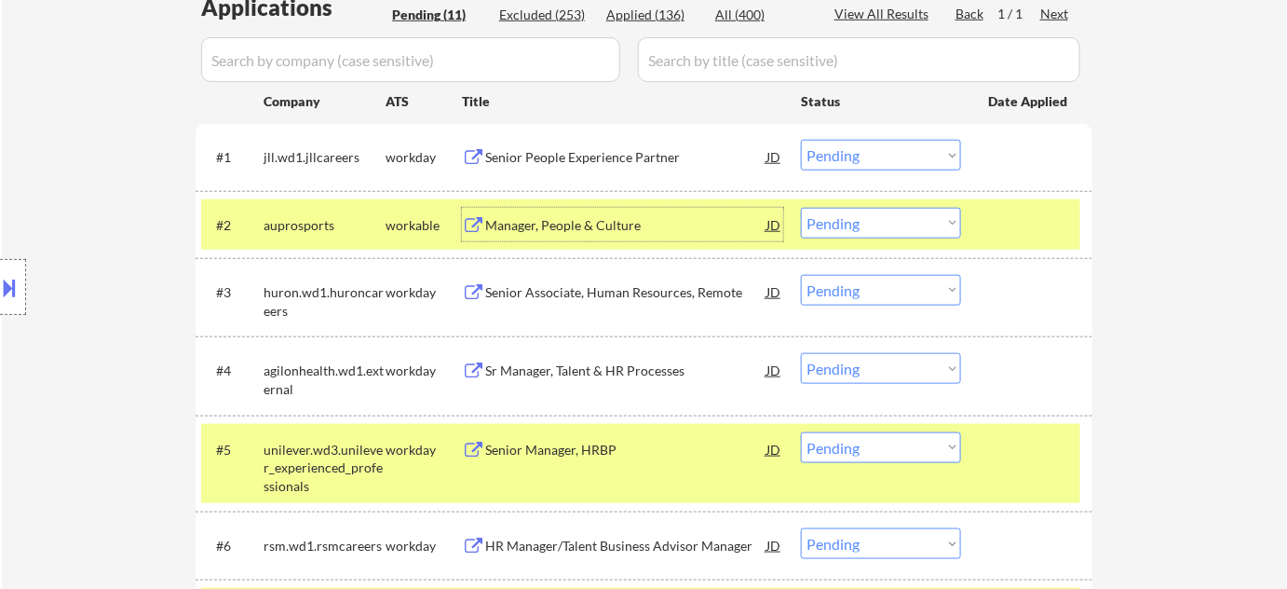
drag, startPoint x: 877, startPoint y: 224, endPoint x: 877, endPoint y: 235, distance: 10.2
click at [877, 224] on select "Choose an option... Pending Applied Excluded (Questions) Excluded (Expired) Exc…" at bounding box center [881, 223] width 160 height 31
click at [801, 208] on select "Choose an option... Pending Applied Excluded (Questions) Excluded (Expired) Exc…" at bounding box center [881, 223] width 160 height 31
select select ""pending""
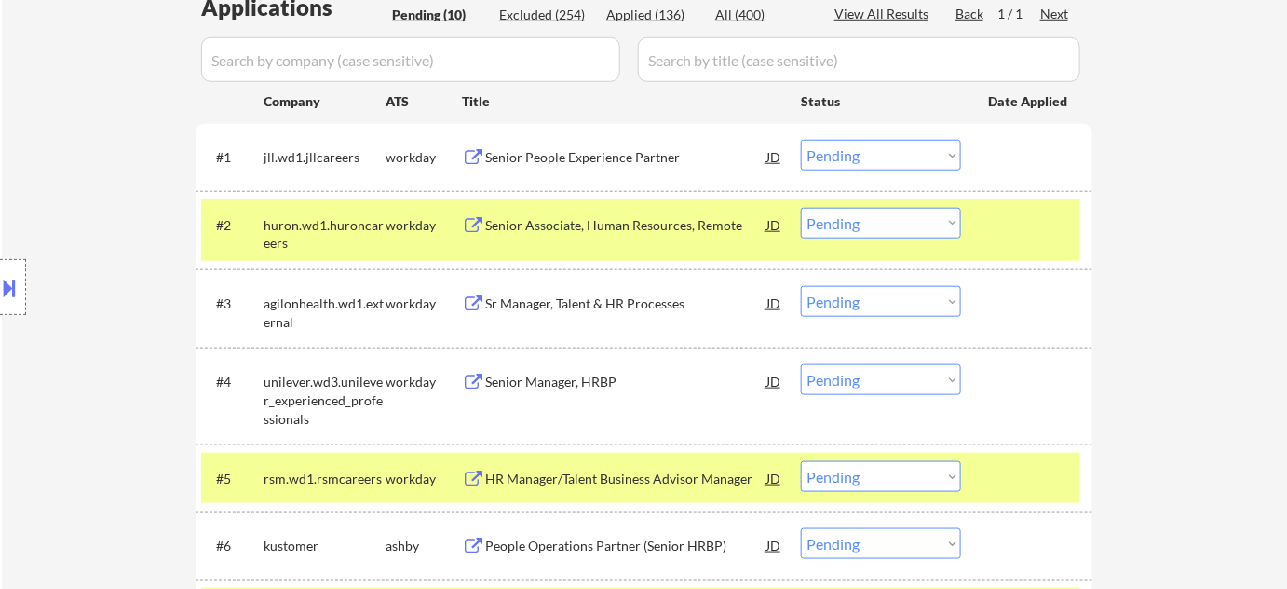
click at [583, 382] on div "Senior Manager, HRBP" at bounding box center [625, 382] width 281 height 19
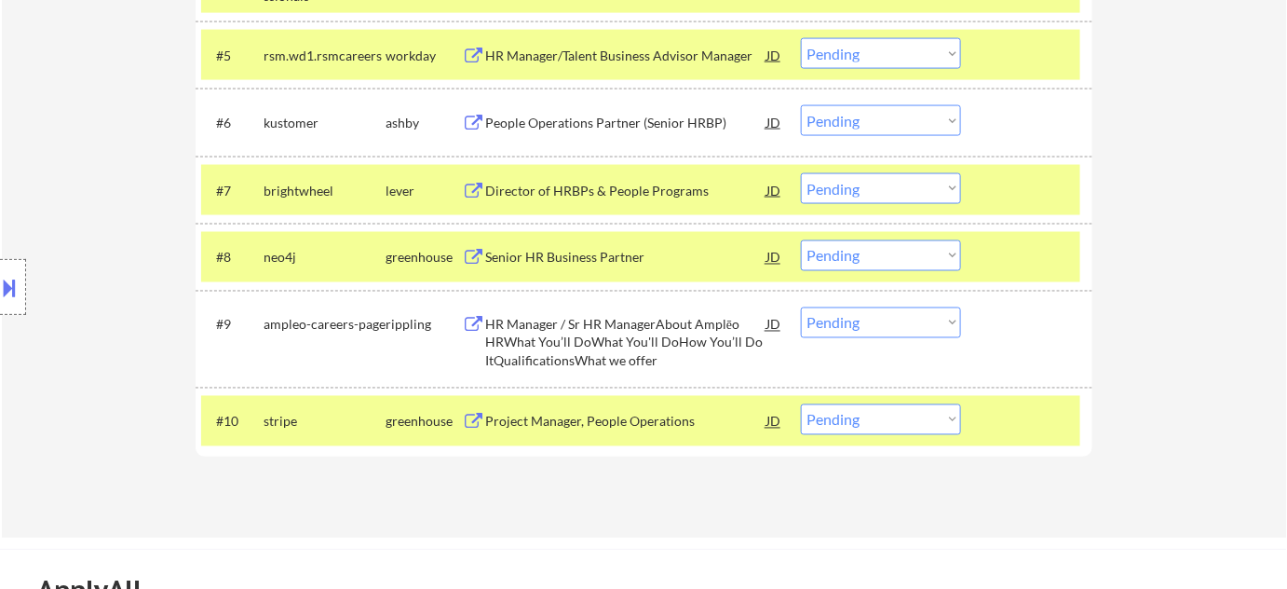
scroll to position [931, 0]
click at [576, 340] on div "HR Manager / Sr HR ManagerAbout Amplēo HRWhat You’ll DoWhat You'll DoHow You’ll…" at bounding box center [625, 342] width 281 height 55
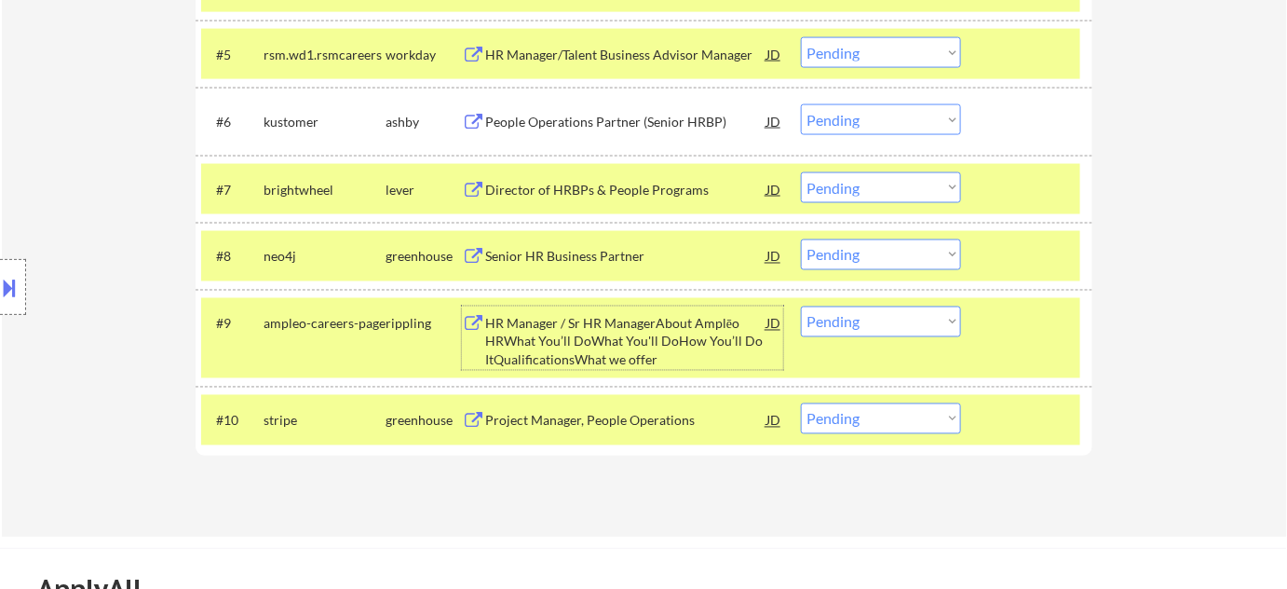
click at [864, 323] on select "Choose an option... Pending Applied Excluded (Questions) Excluded (Expired) Exc…" at bounding box center [881, 321] width 160 height 31
click at [801, 306] on select "Choose an option... Pending Applied Excluded (Questions) Excluded (Expired) Exc…" at bounding box center [881, 321] width 160 height 31
select select ""pending""
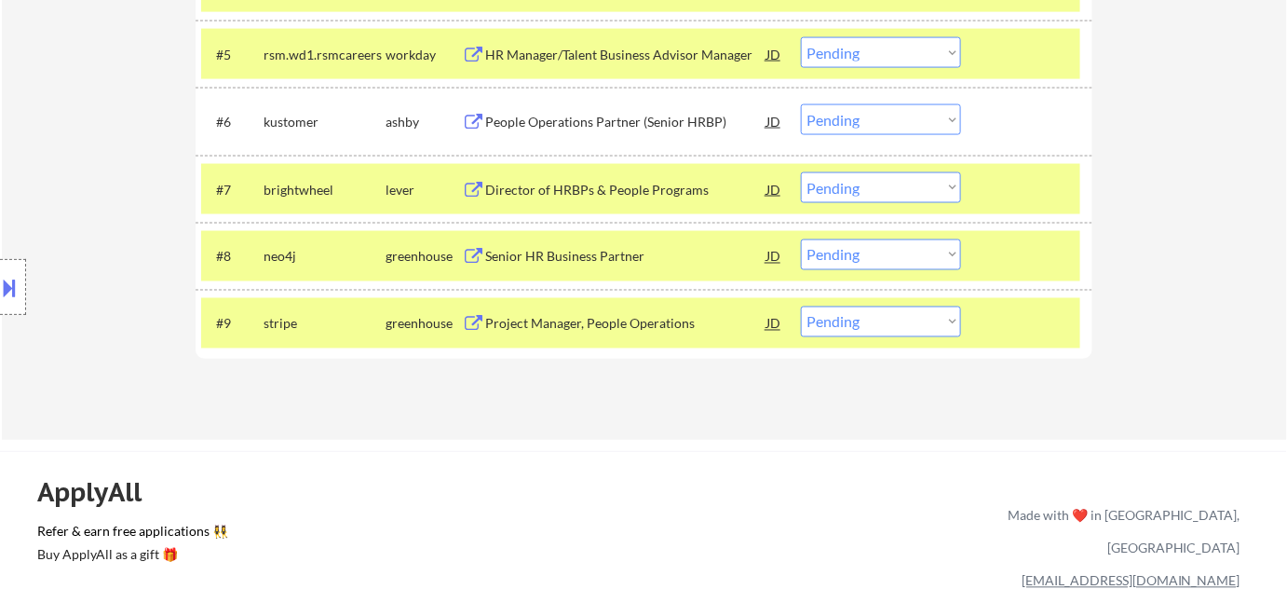
click at [580, 332] on div "Project Manager, People Operations" at bounding box center [625, 324] width 281 height 19
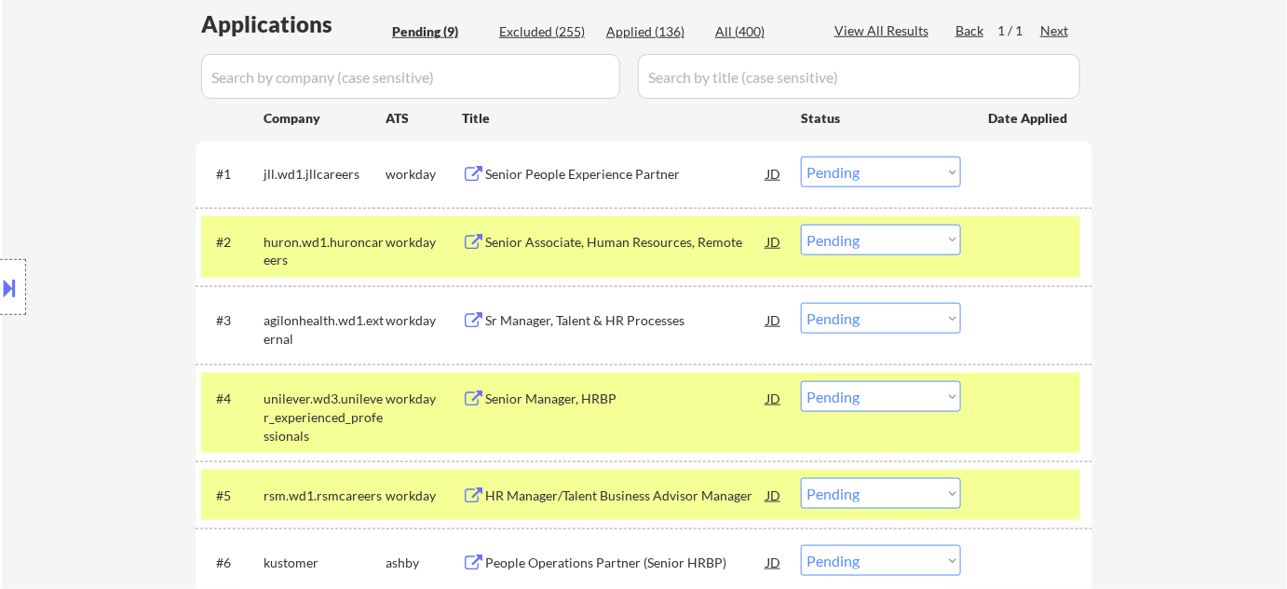
scroll to position [592, 0]
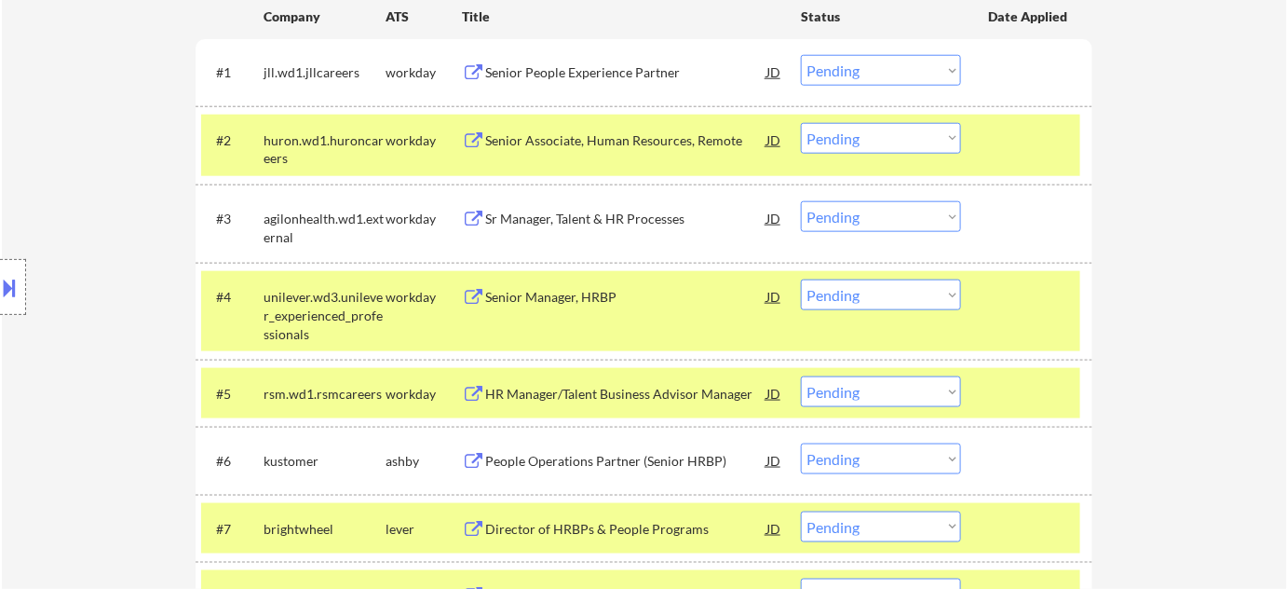
click at [571, 301] on div "Senior Manager, HRBP" at bounding box center [625, 297] width 281 height 19
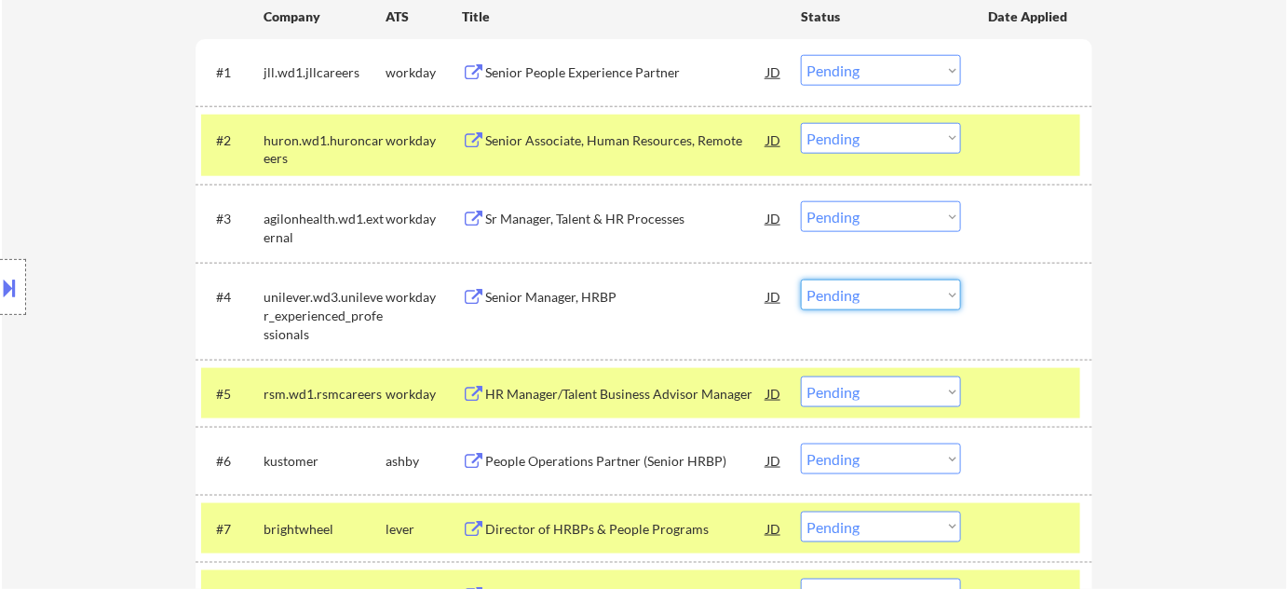
click at [853, 303] on select "Choose an option... Pending Applied Excluded (Questions) Excluded (Expired) Exc…" at bounding box center [881, 294] width 160 height 31
click at [801, 279] on select "Choose an option... Pending Applied Excluded (Questions) Excluded (Expired) Exc…" at bounding box center [881, 294] width 160 height 31
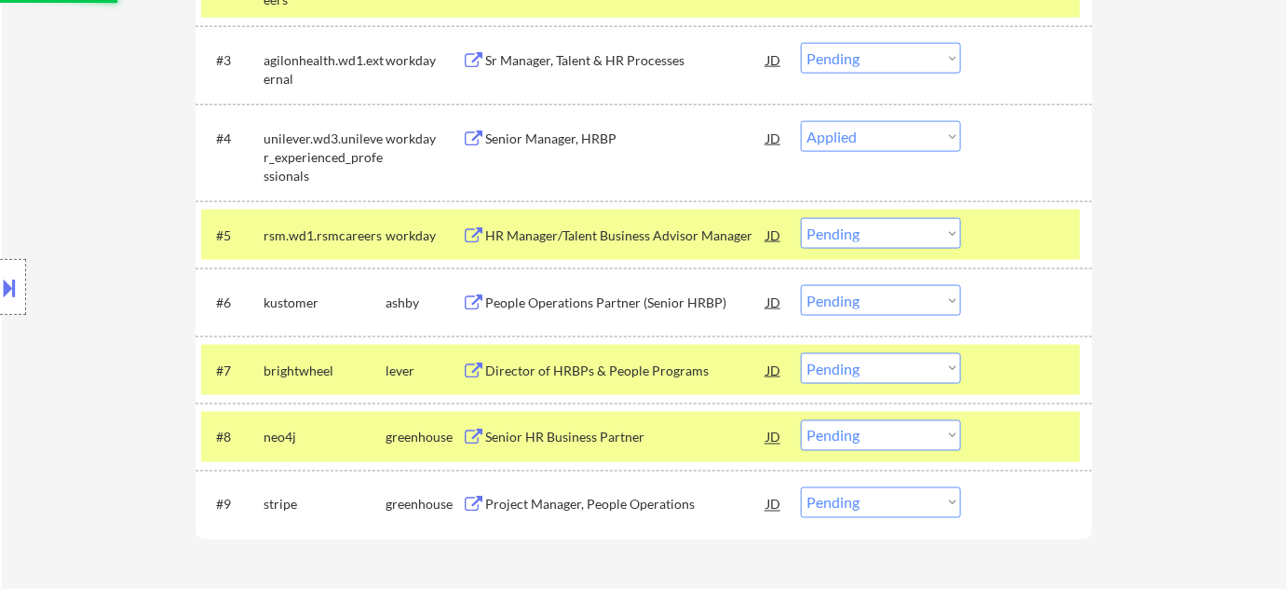
scroll to position [762, 0]
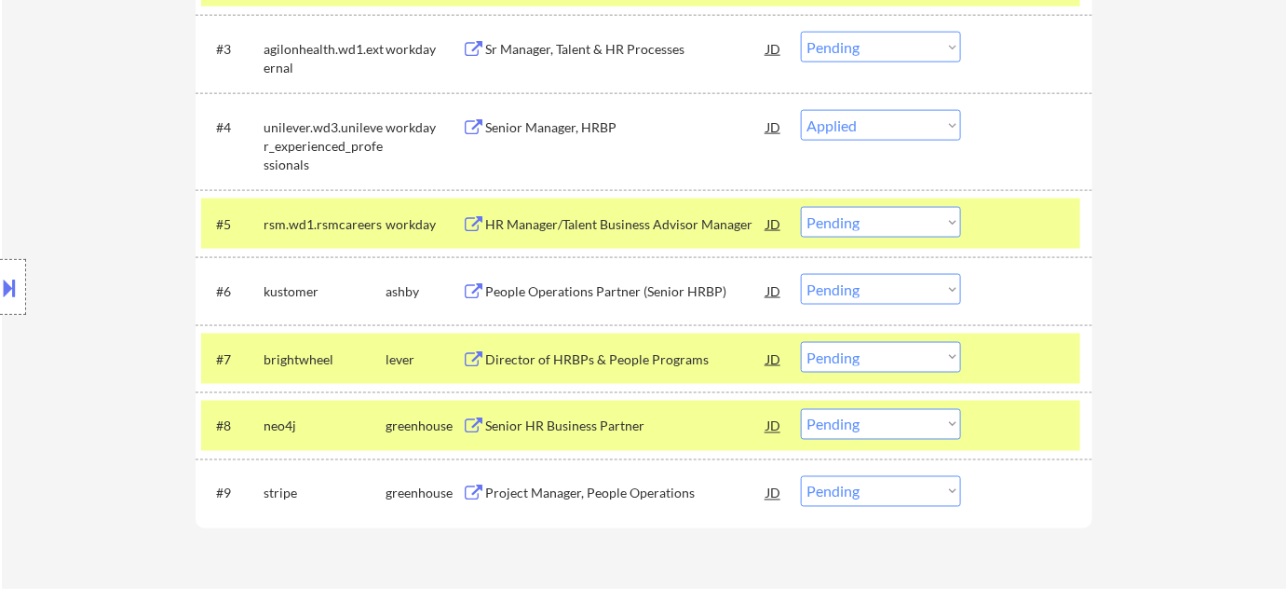
select select ""pending""
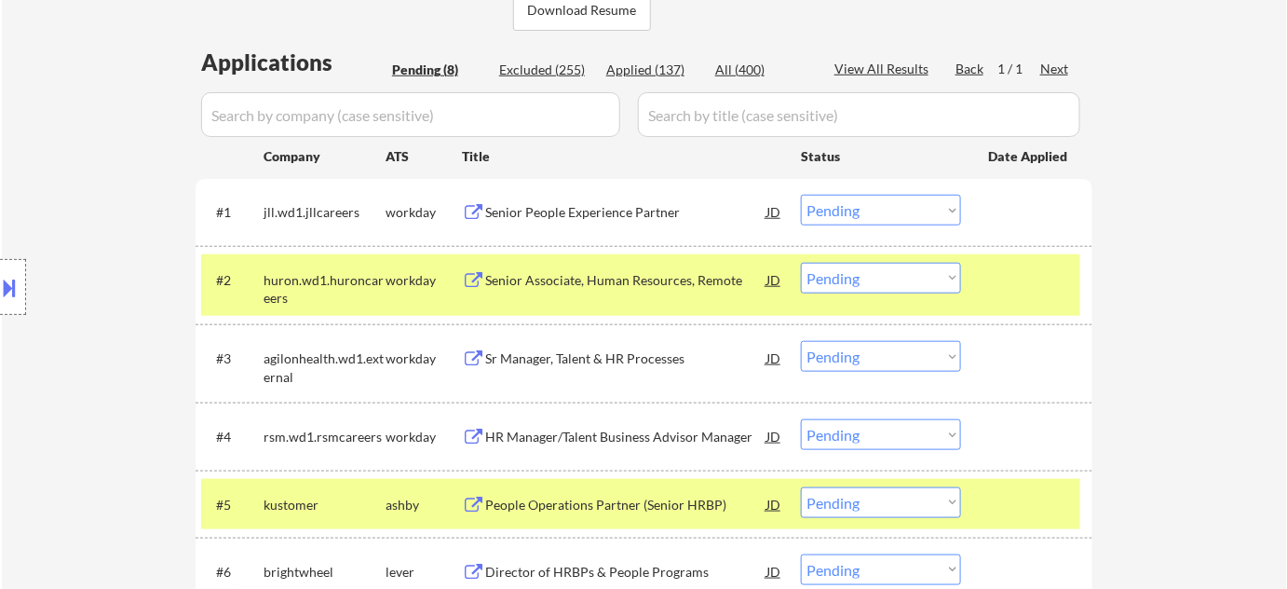
scroll to position [423, 0]
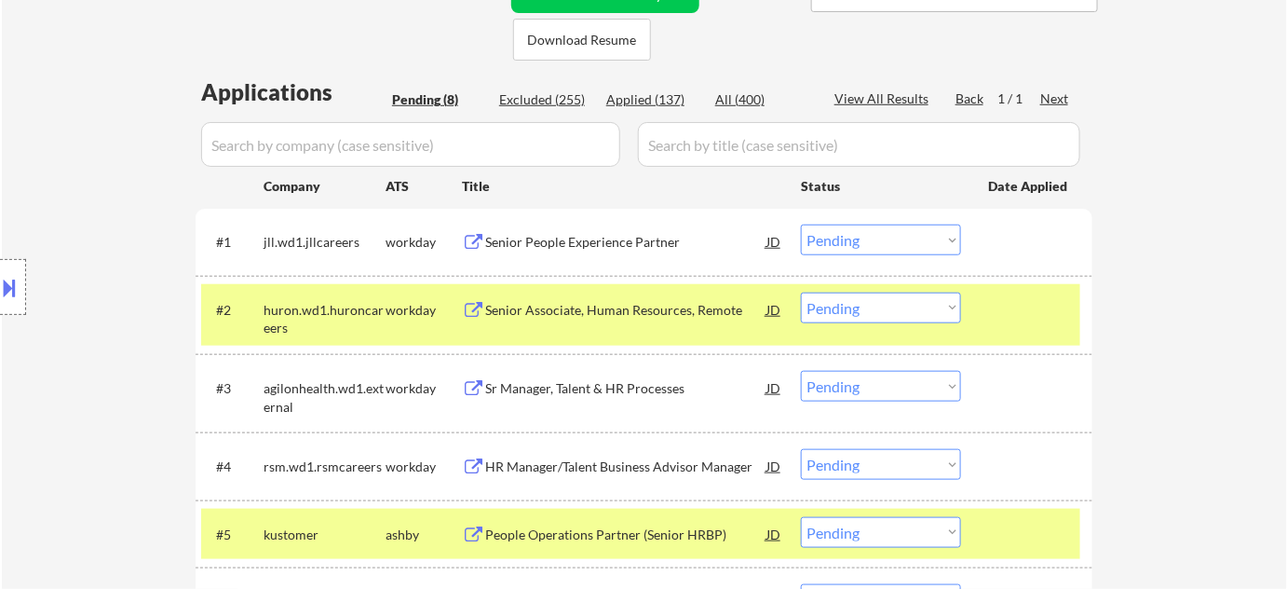
click at [660, 384] on div "Sr Manager, Talent & HR Processes" at bounding box center [625, 388] width 281 height 19
